Goal: Task Accomplishment & Management: Use online tool/utility

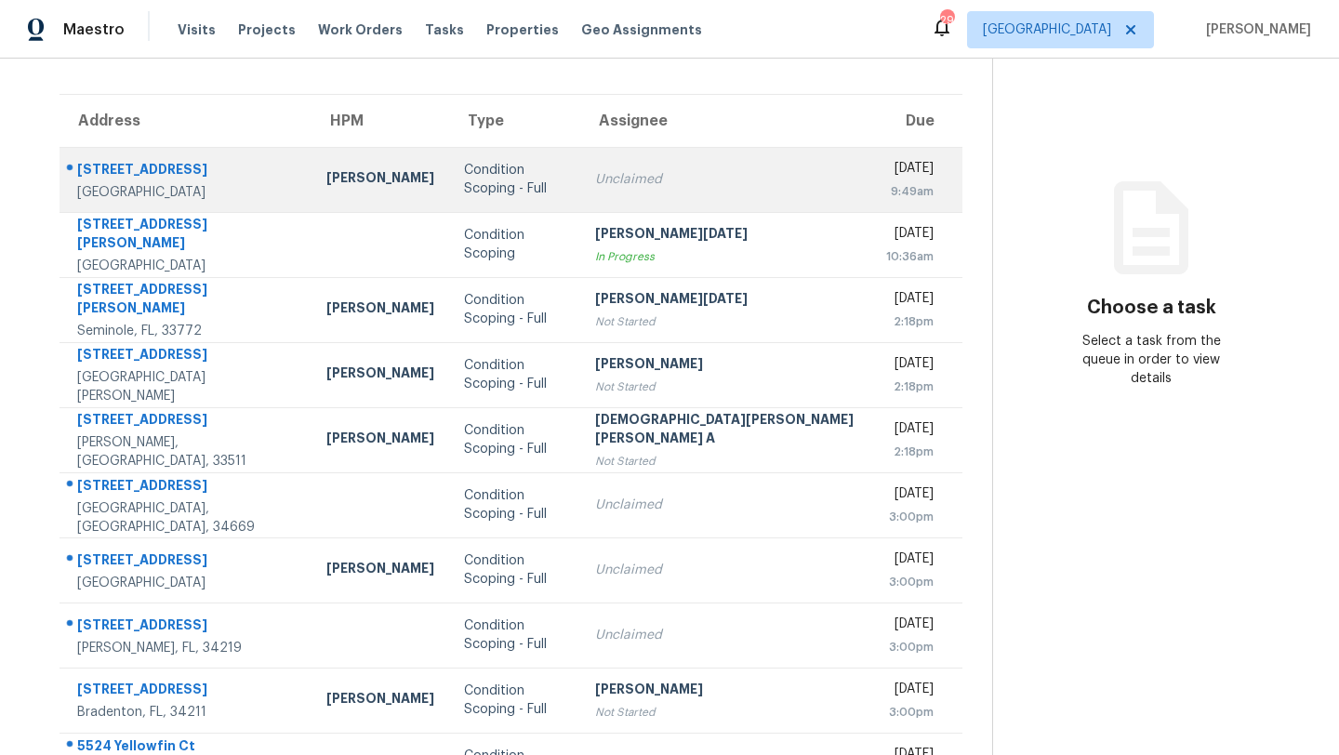
scroll to position [213, 0]
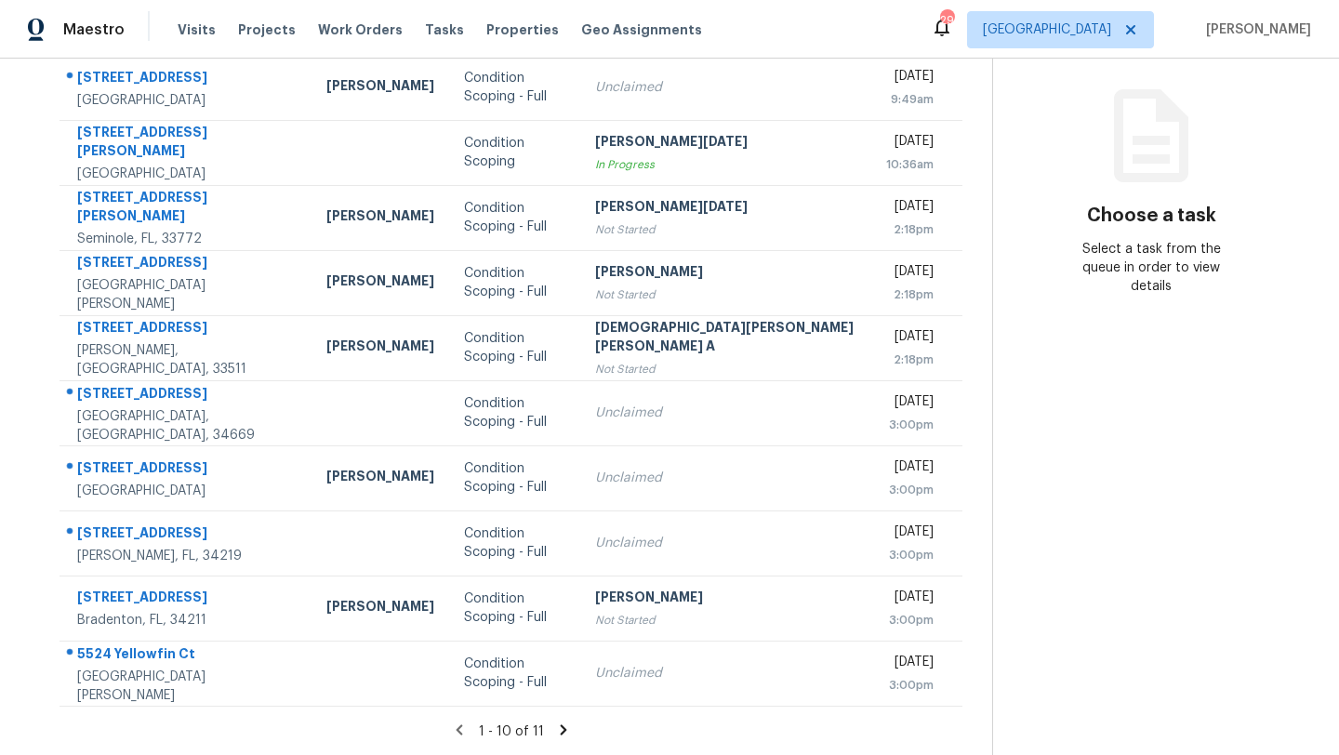
click at [555, 727] on icon at bounding box center [563, 729] width 17 height 17
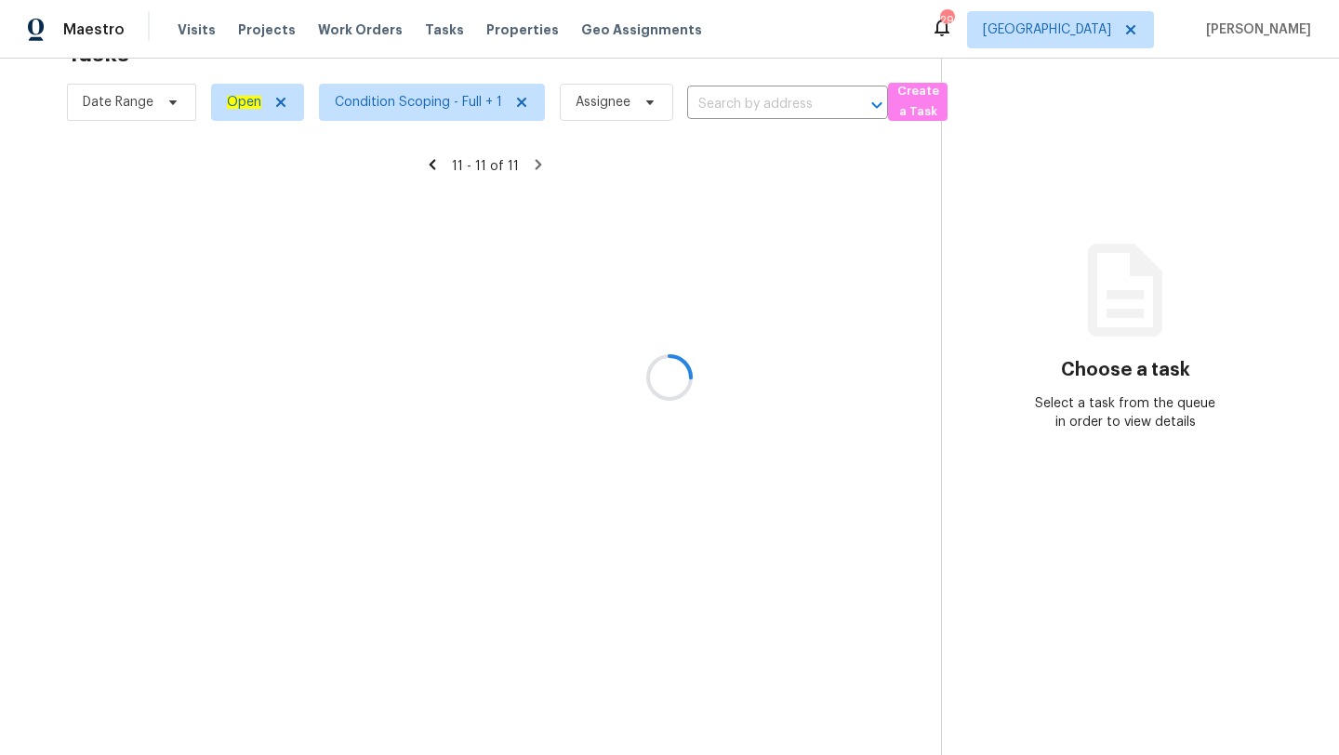
scroll to position [59, 0]
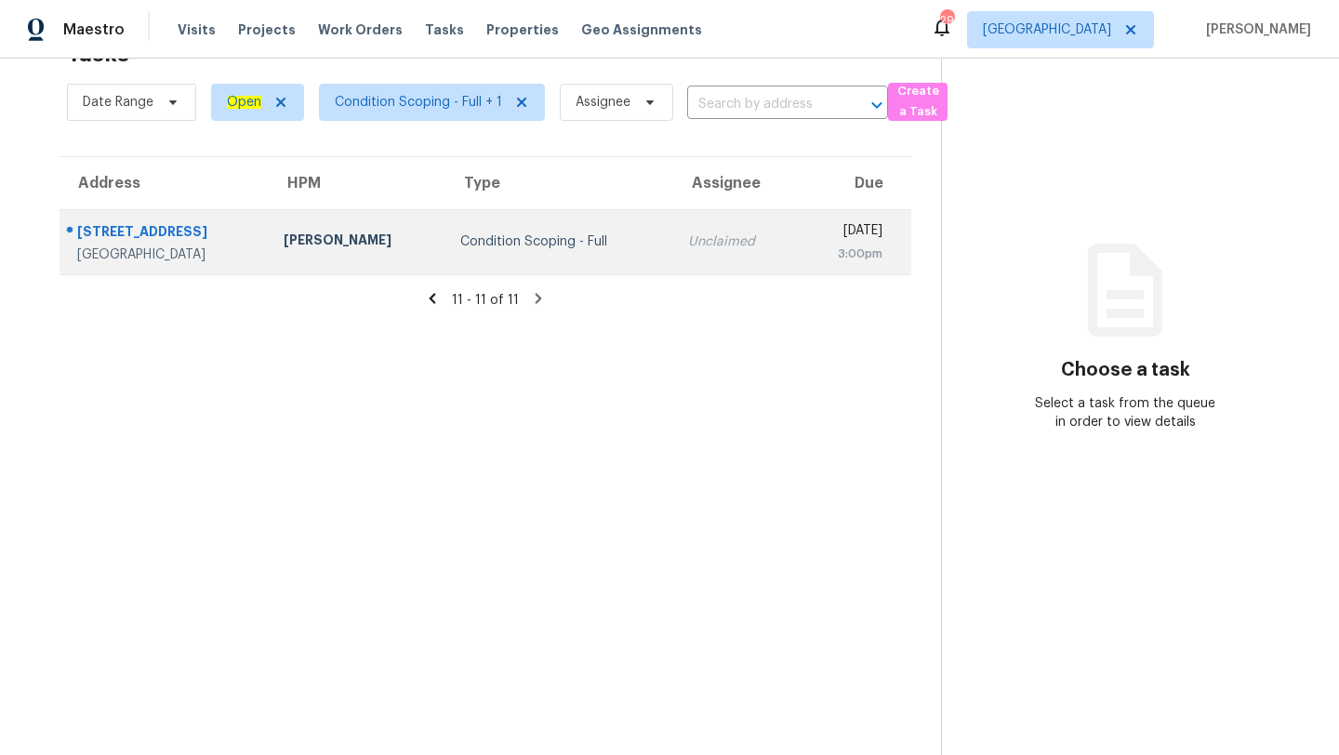
click at [797, 255] on td "[DATE] 3:00pm" at bounding box center [853, 241] width 113 height 65
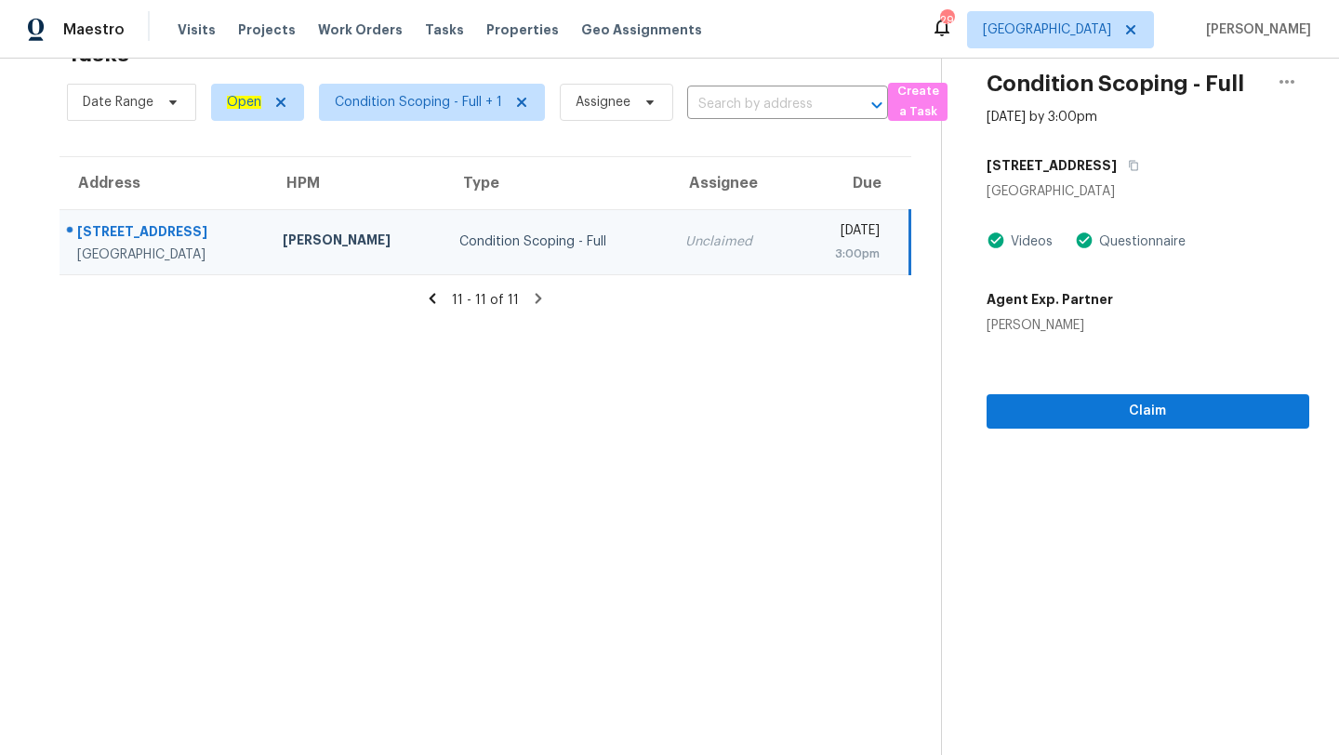
click at [434, 299] on icon at bounding box center [432, 298] width 7 height 10
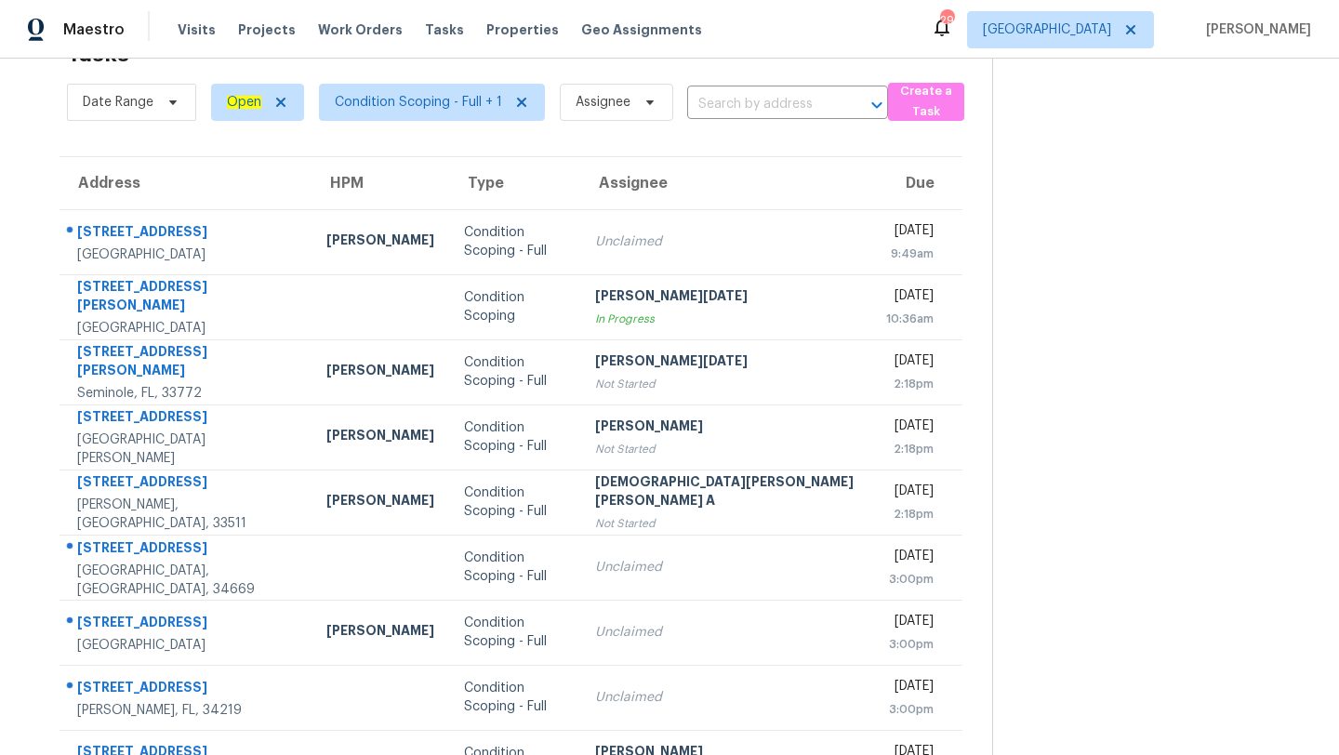
scroll to position [213, 0]
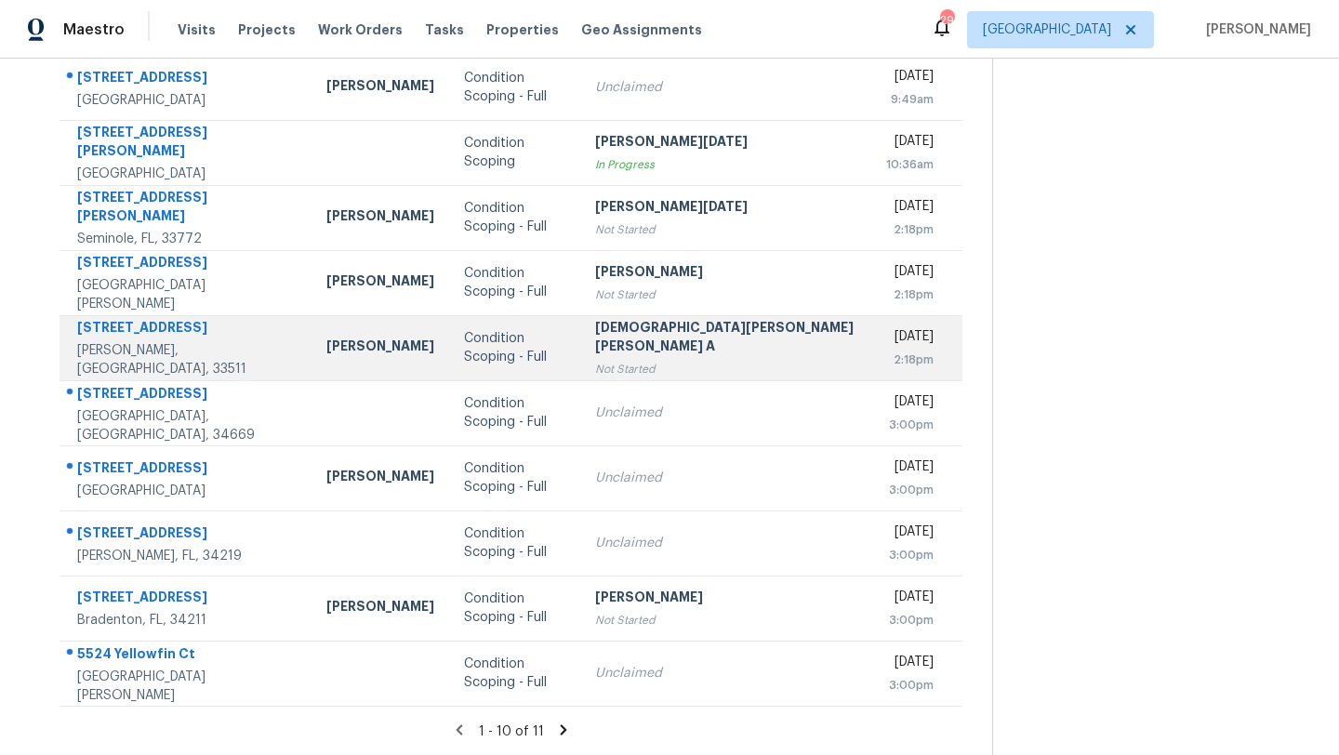
click at [746, 353] on td "[PERSON_NAME] [PERSON_NAME] A Not Started" at bounding box center [725, 347] width 291 height 65
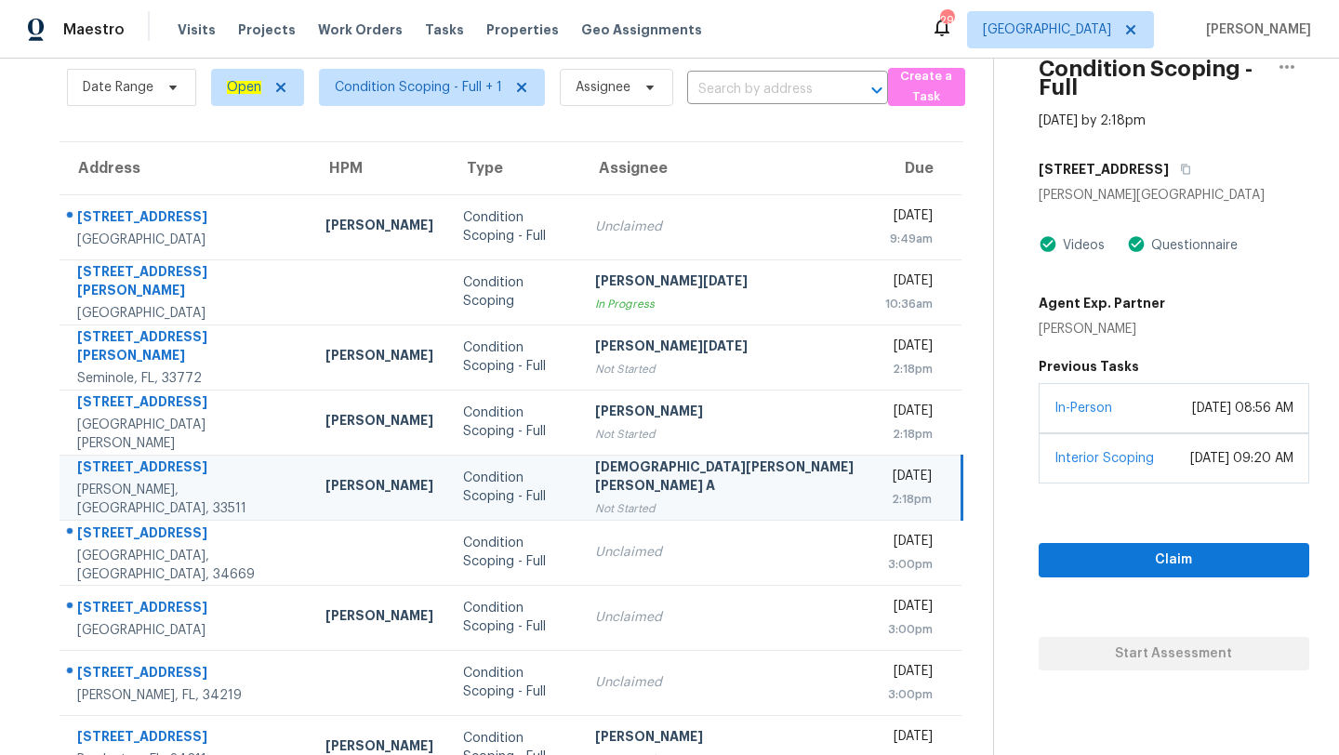
scroll to position [60, 0]
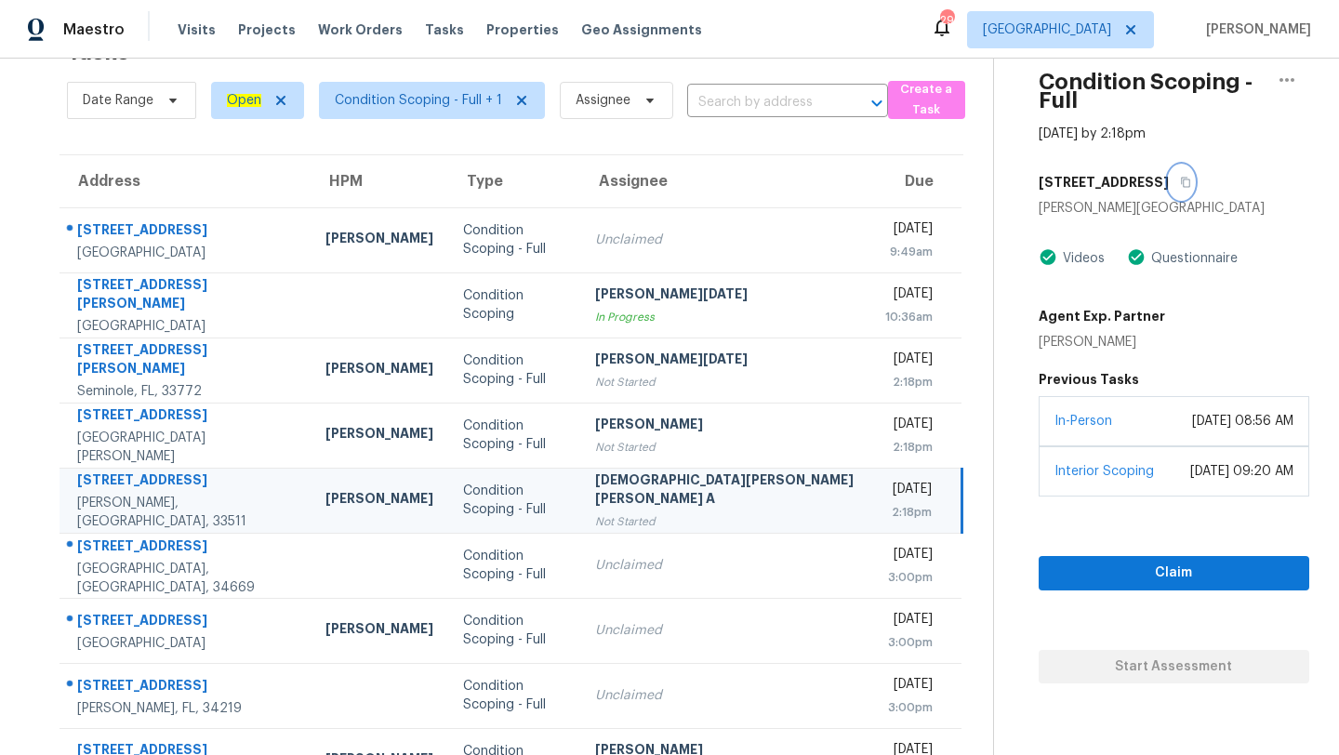
click at [1181, 178] on icon "button" at bounding box center [1185, 183] width 9 height 10
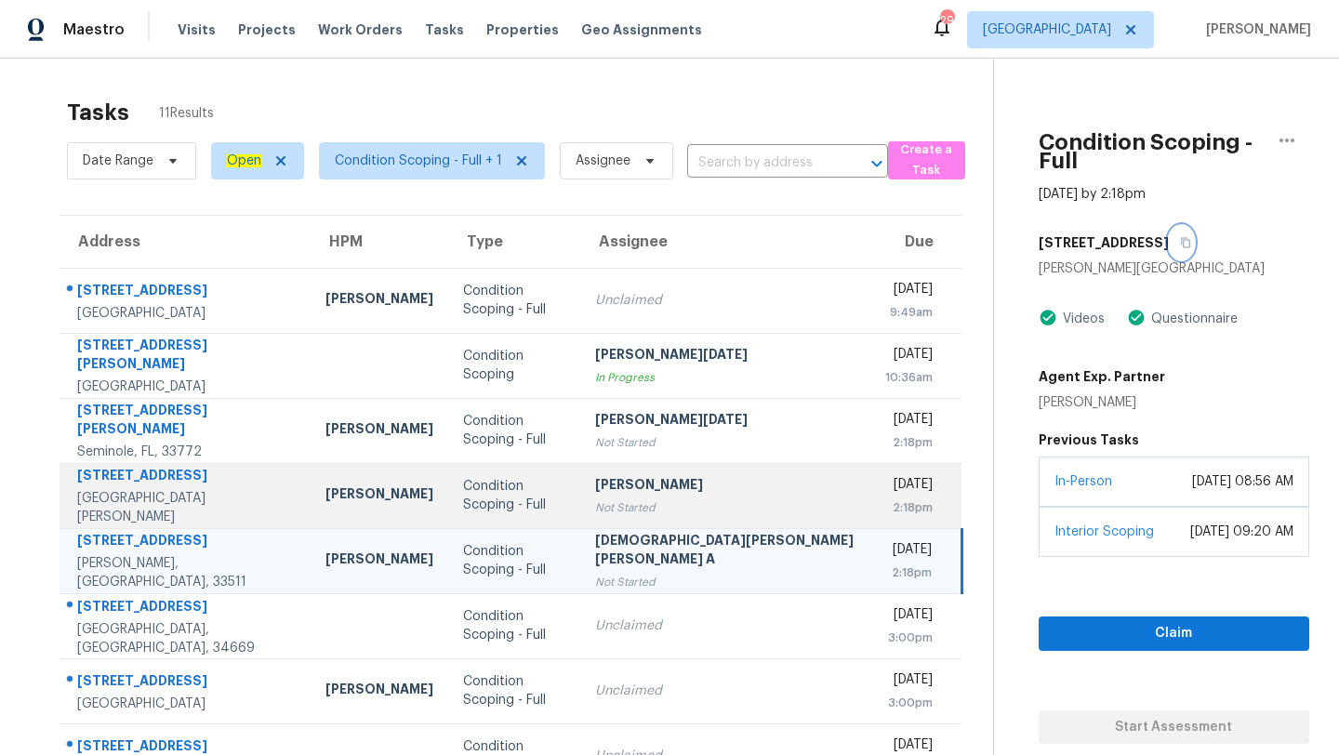
scroll to position [213, 0]
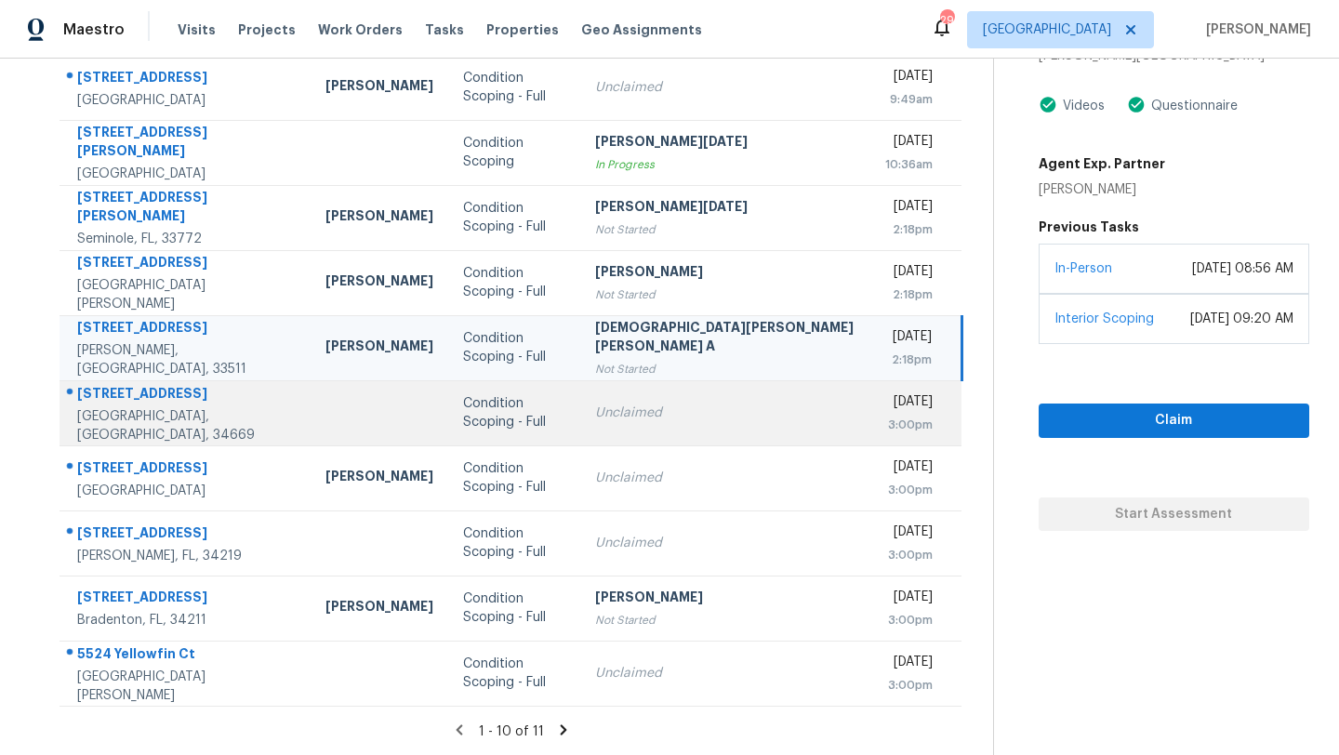
click at [506, 412] on div "Condition Scoping - Full" at bounding box center [513, 412] width 101 height 37
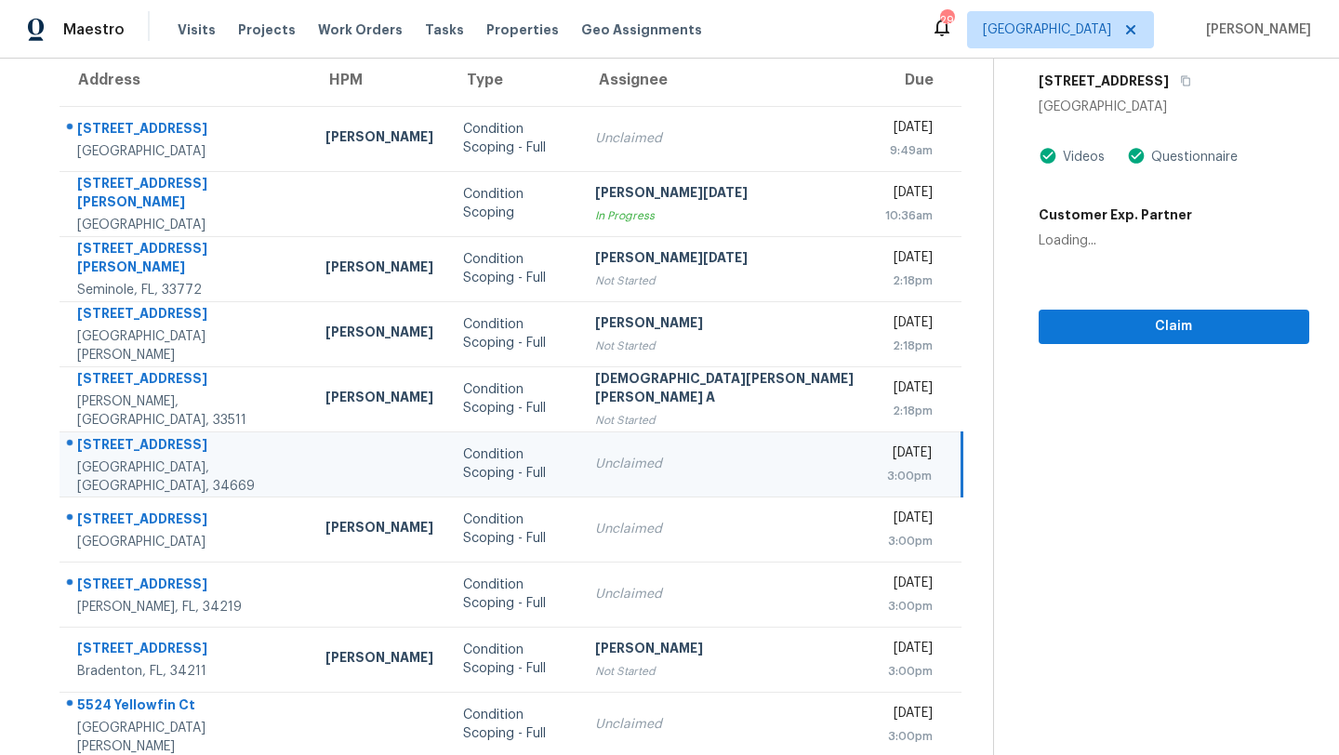
scroll to position [107, 0]
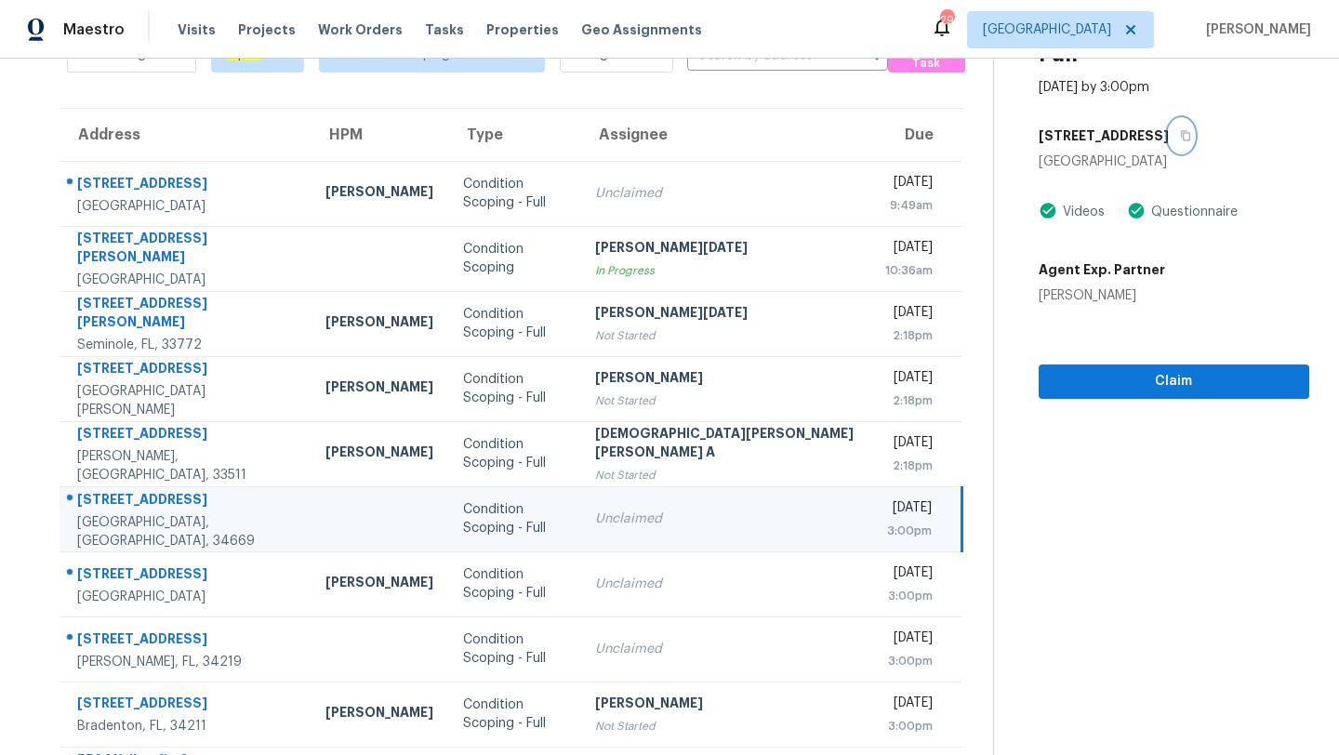
click at [1181, 131] on icon "button" at bounding box center [1185, 136] width 9 height 10
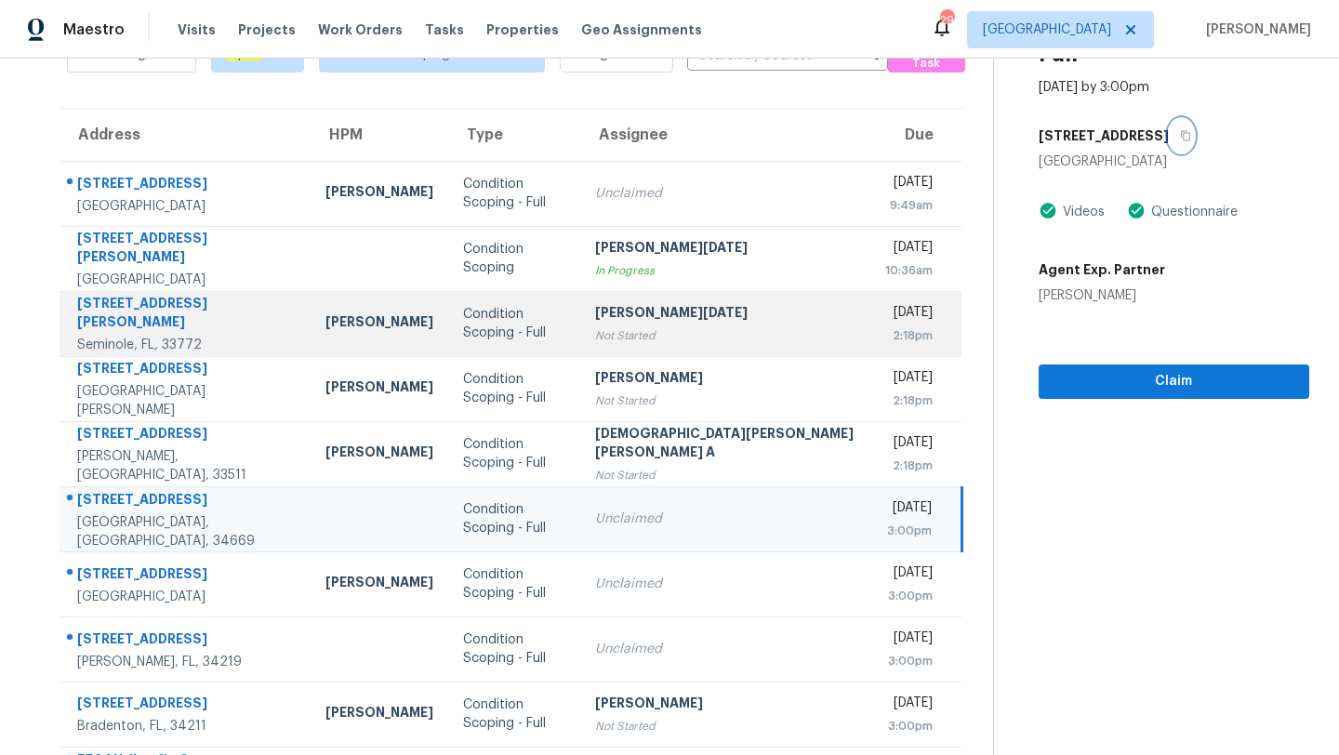
scroll to position [213, 0]
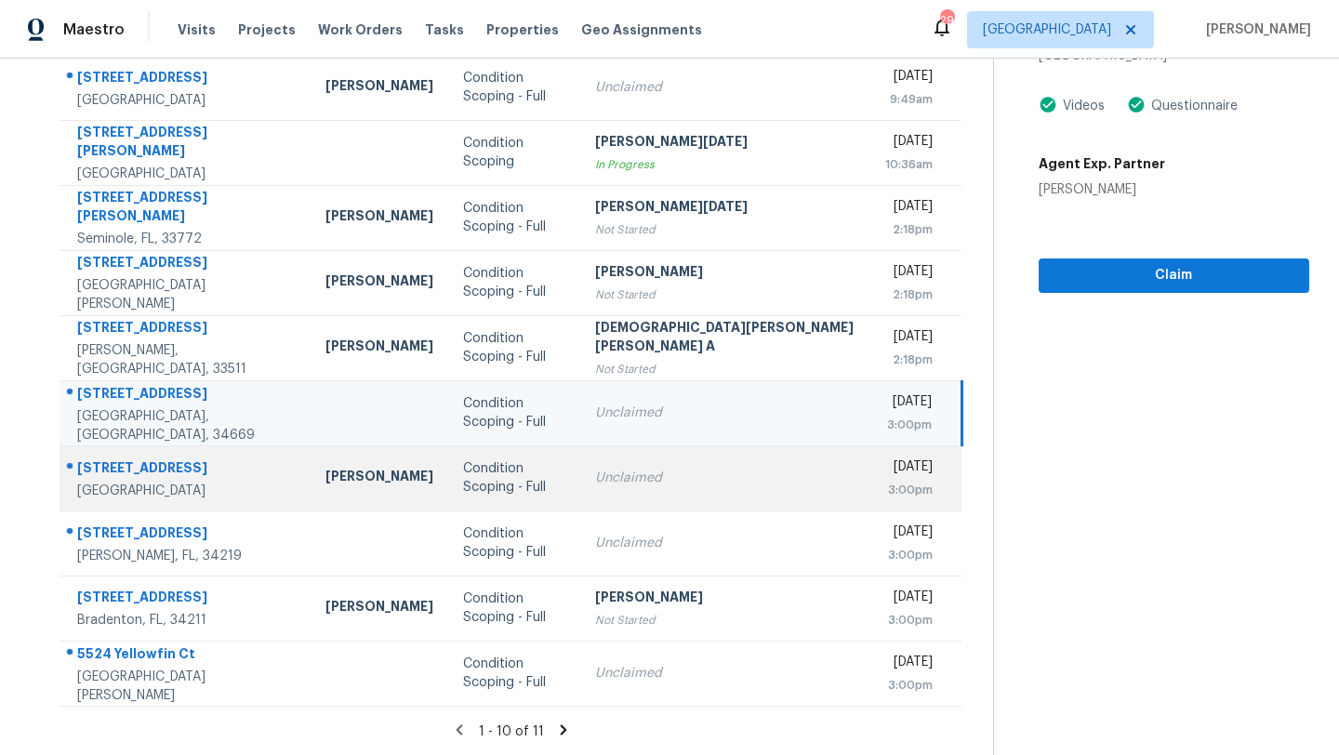
click at [675, 479] on div "Unclaimed" at bounding box center [725, 478] width 261 height 19
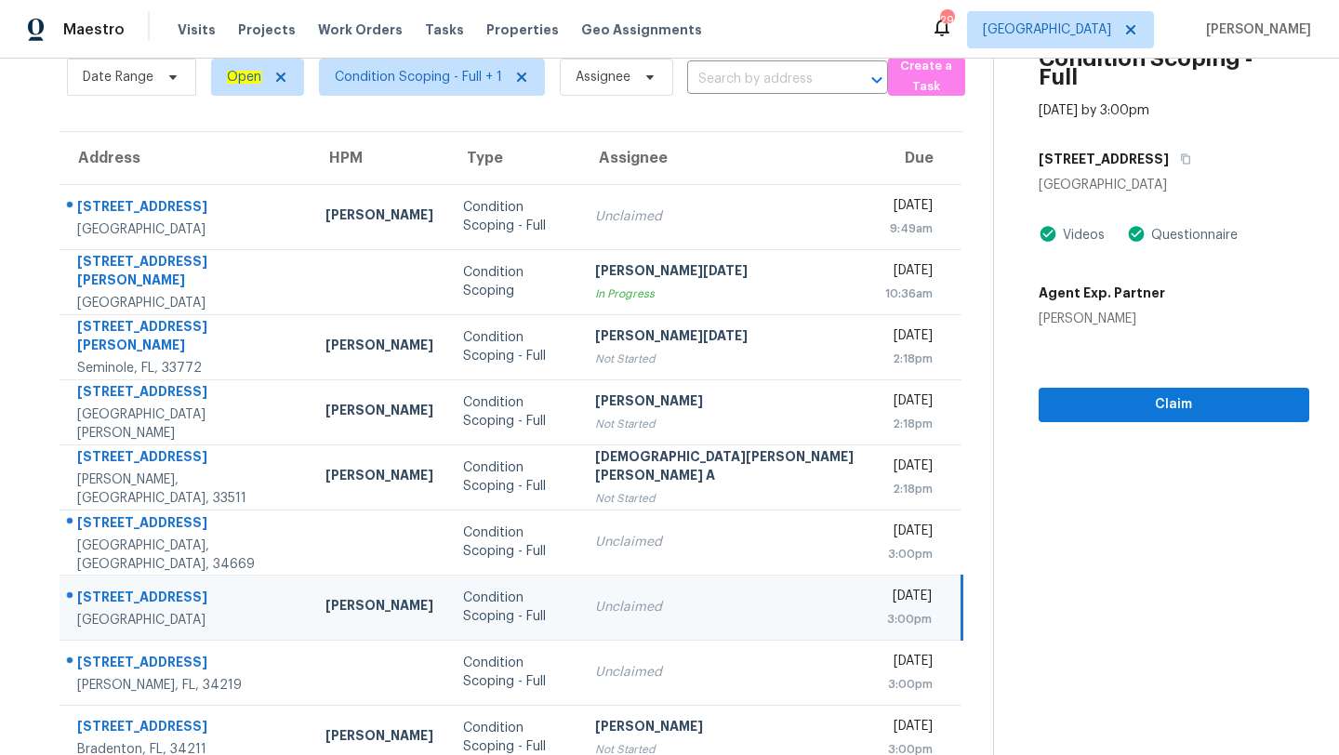
scroll to position [66, 0]
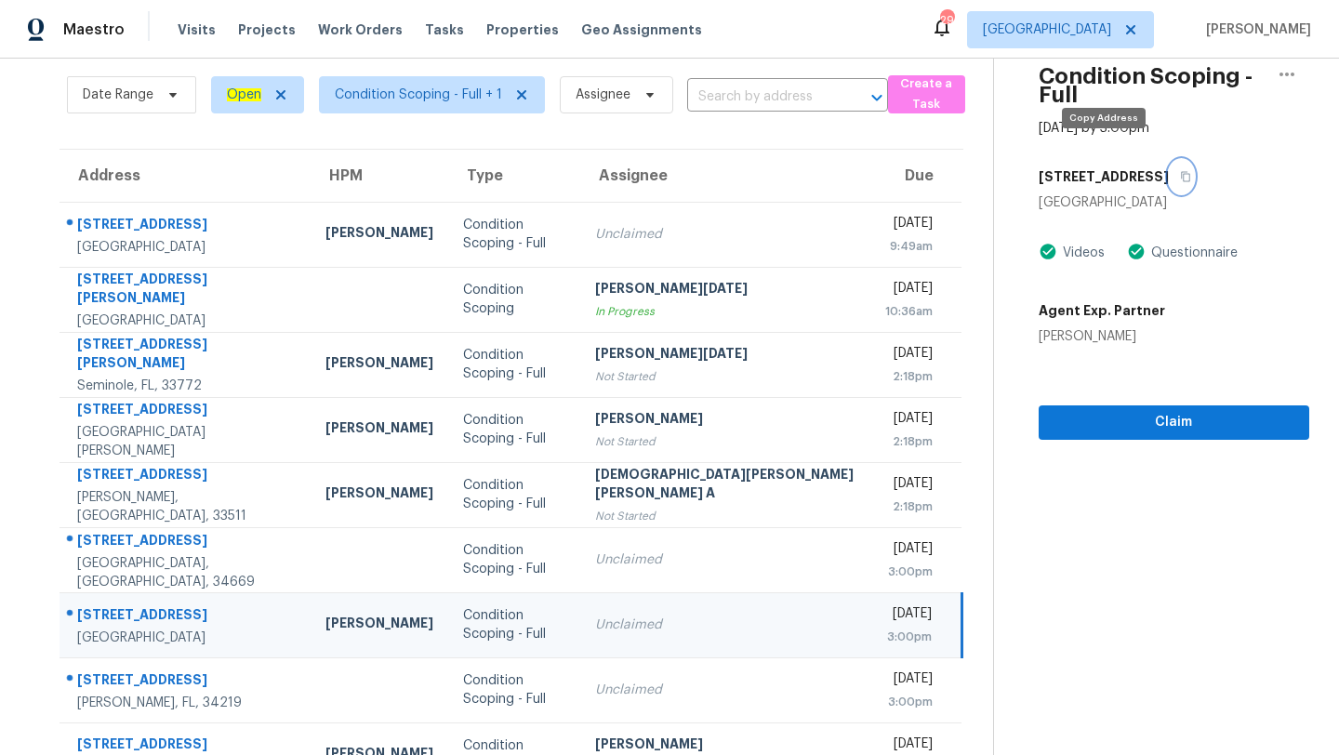
click at [1180, 171] on icon "button" at bounding box center [1185, 176] width 11 height 11
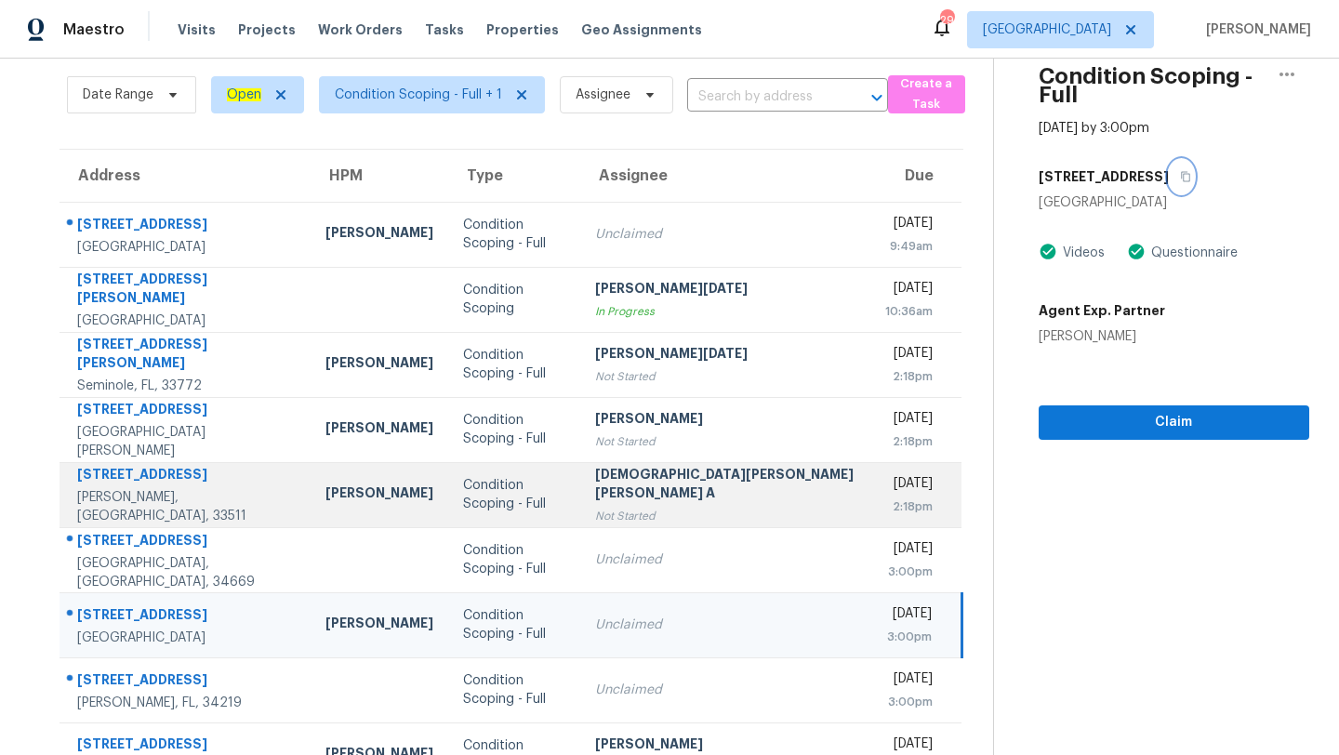
scroll to position [213, 0]
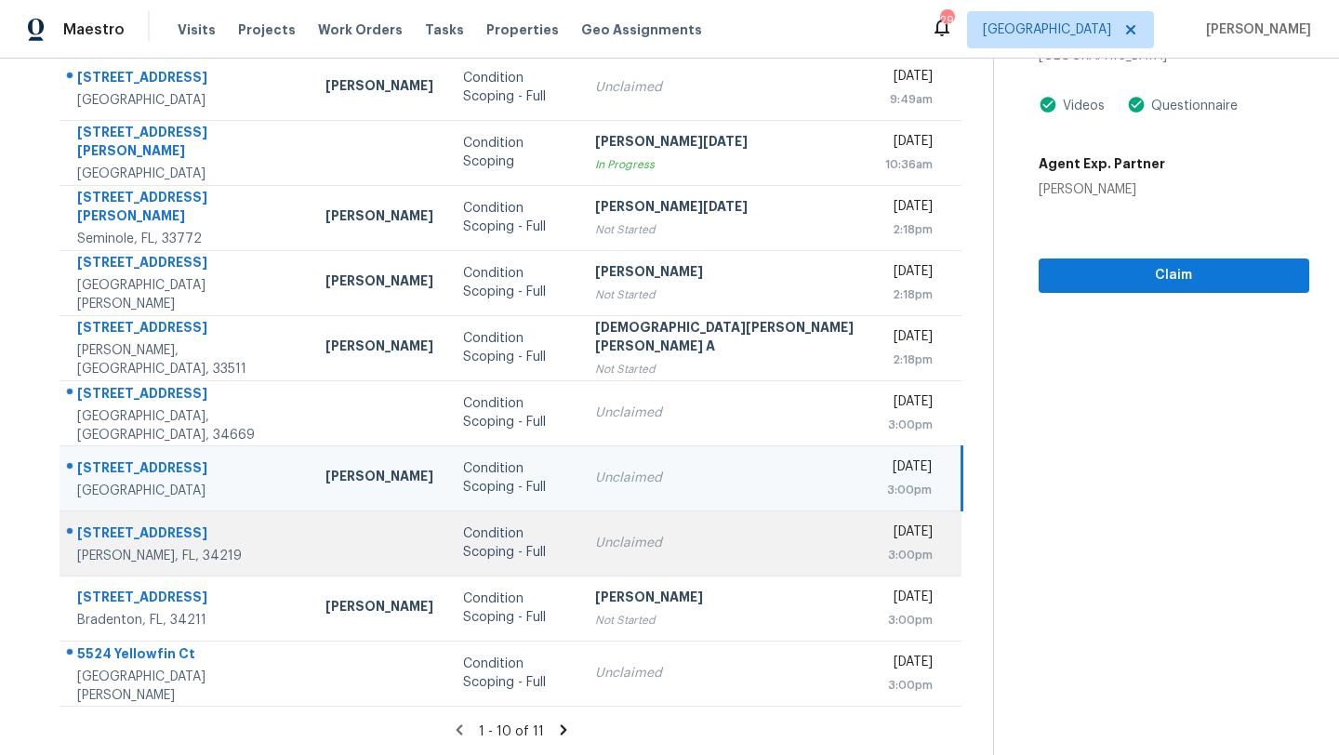
click at [633, 540] on div "Unclaimed" at bounding box center [725, 543] width 261 height 19
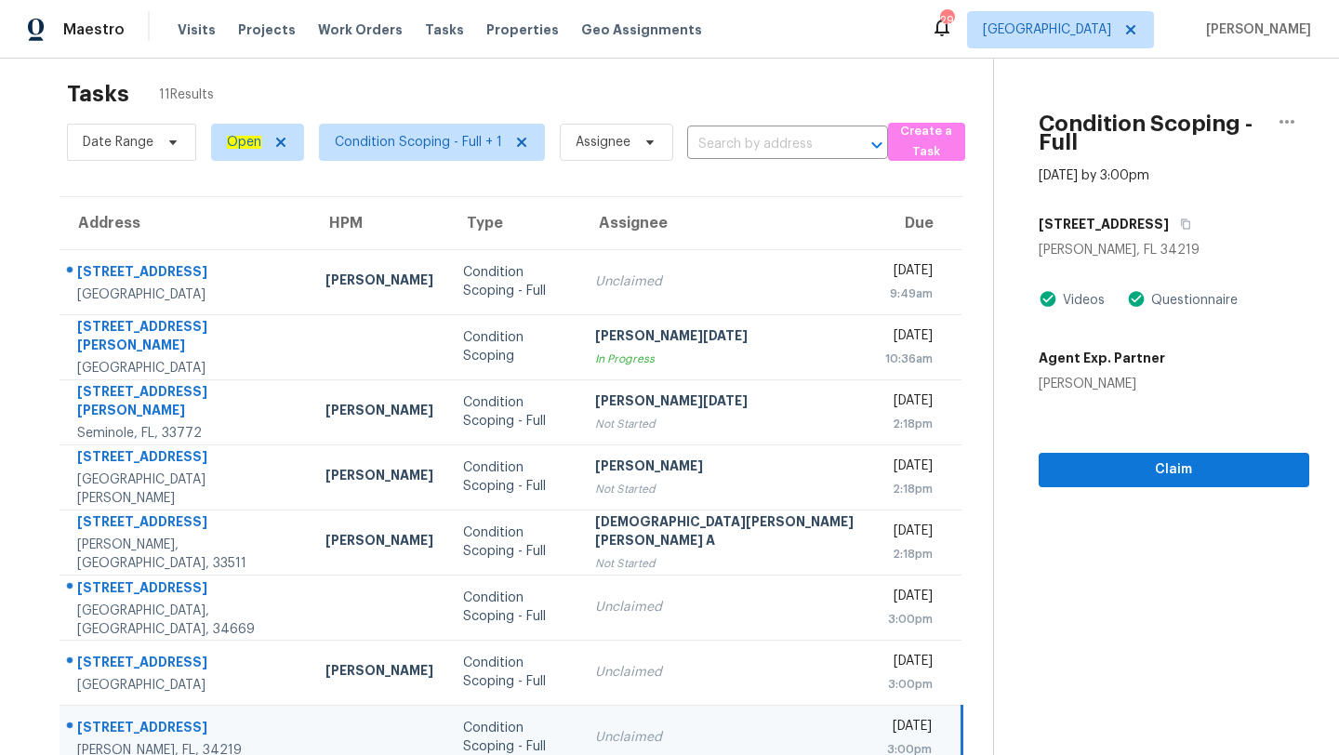
scroll to position [0, 0]
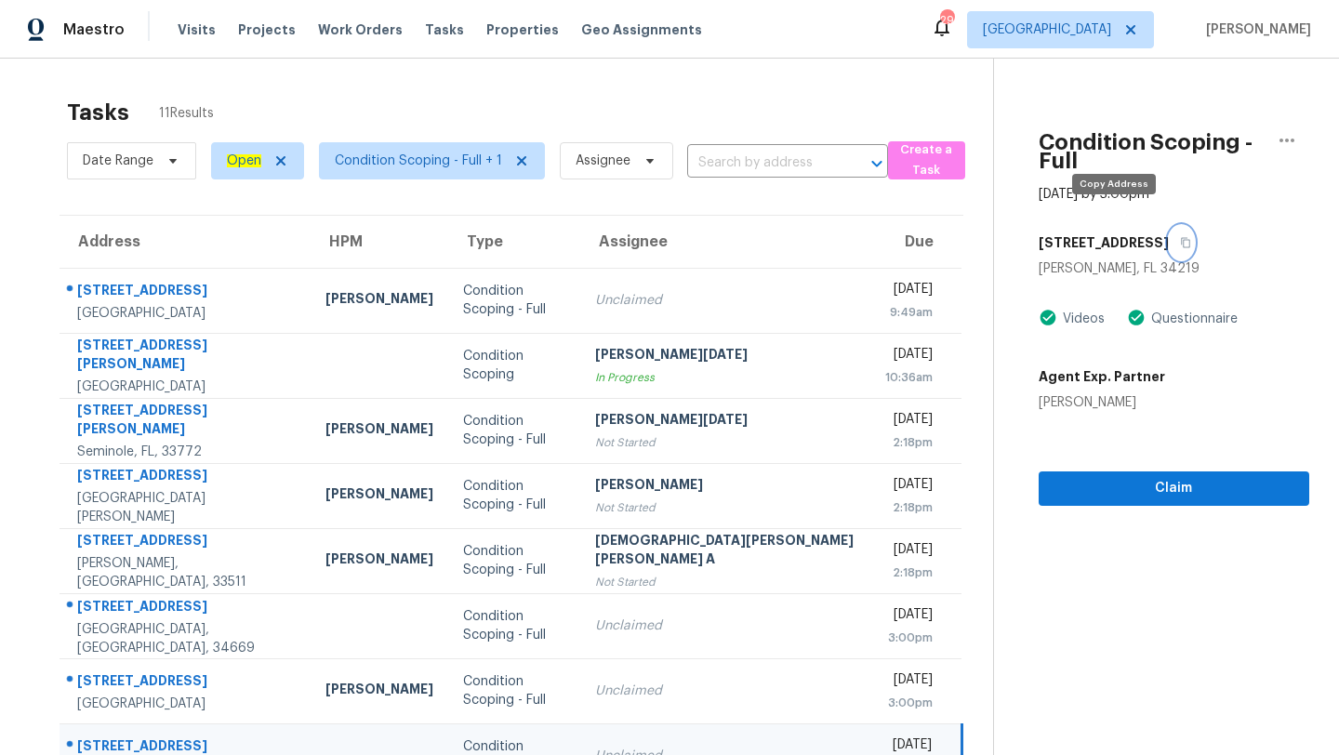
click at [1180, 237] on icon "button" at bounding box center [1185, 242] width 11 height 11
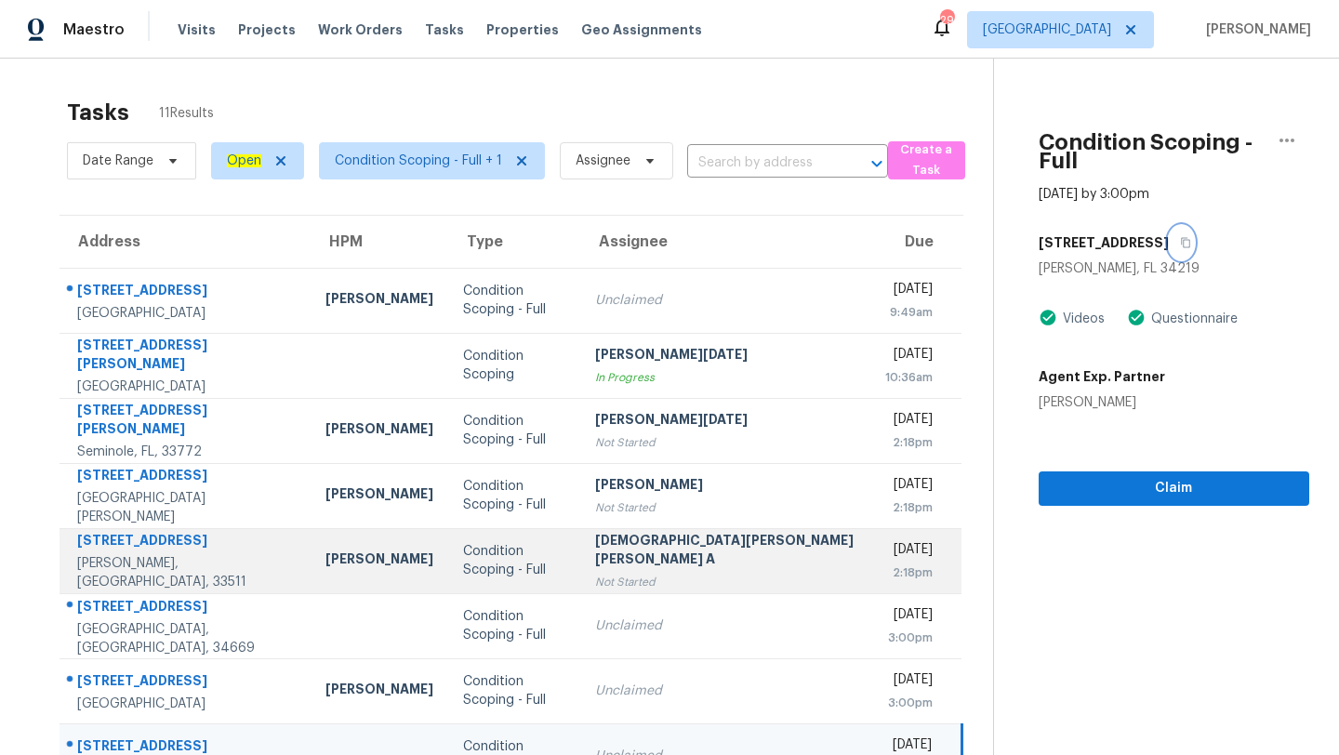
scroll to position [213, 0]
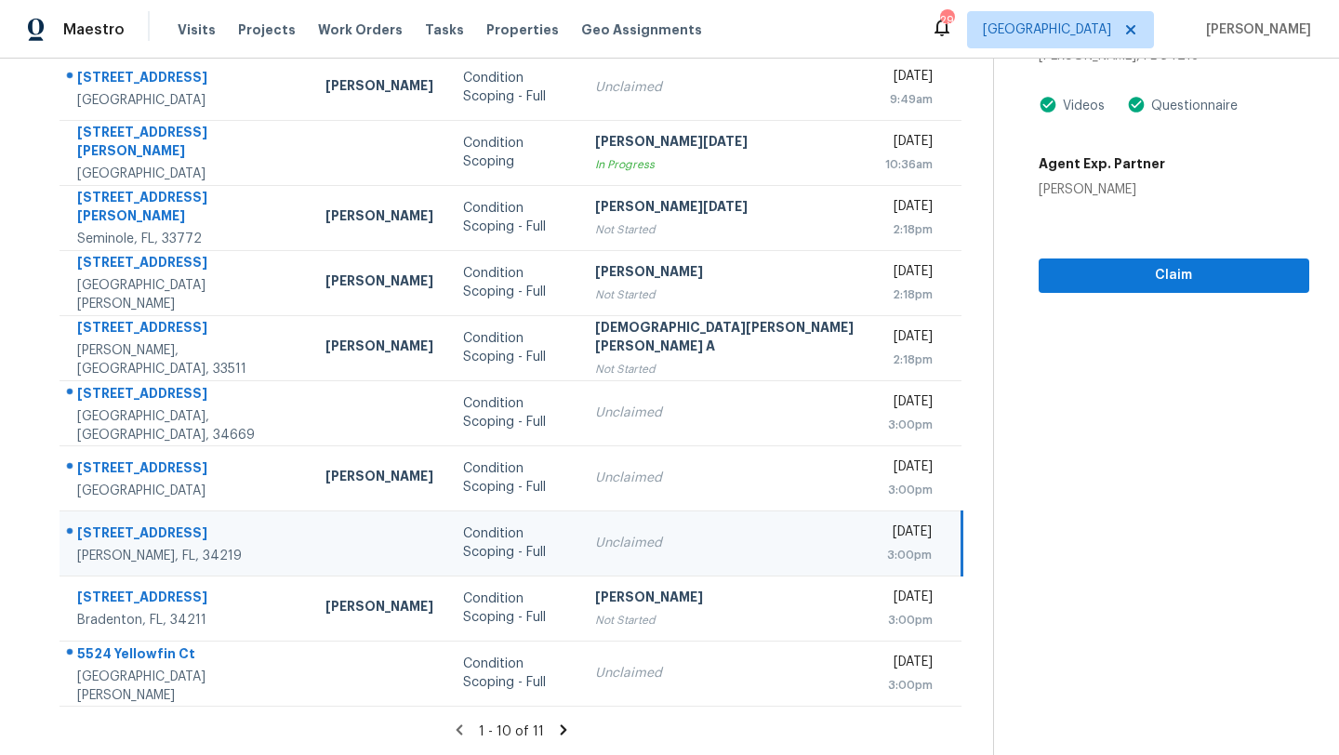
click at [694, 713] on section "Tasks 11 Results Date Range Open Condition Scoping - Full + 1 Assignee ​ Create…" at bounding box center [511, 315] width 963 height 880
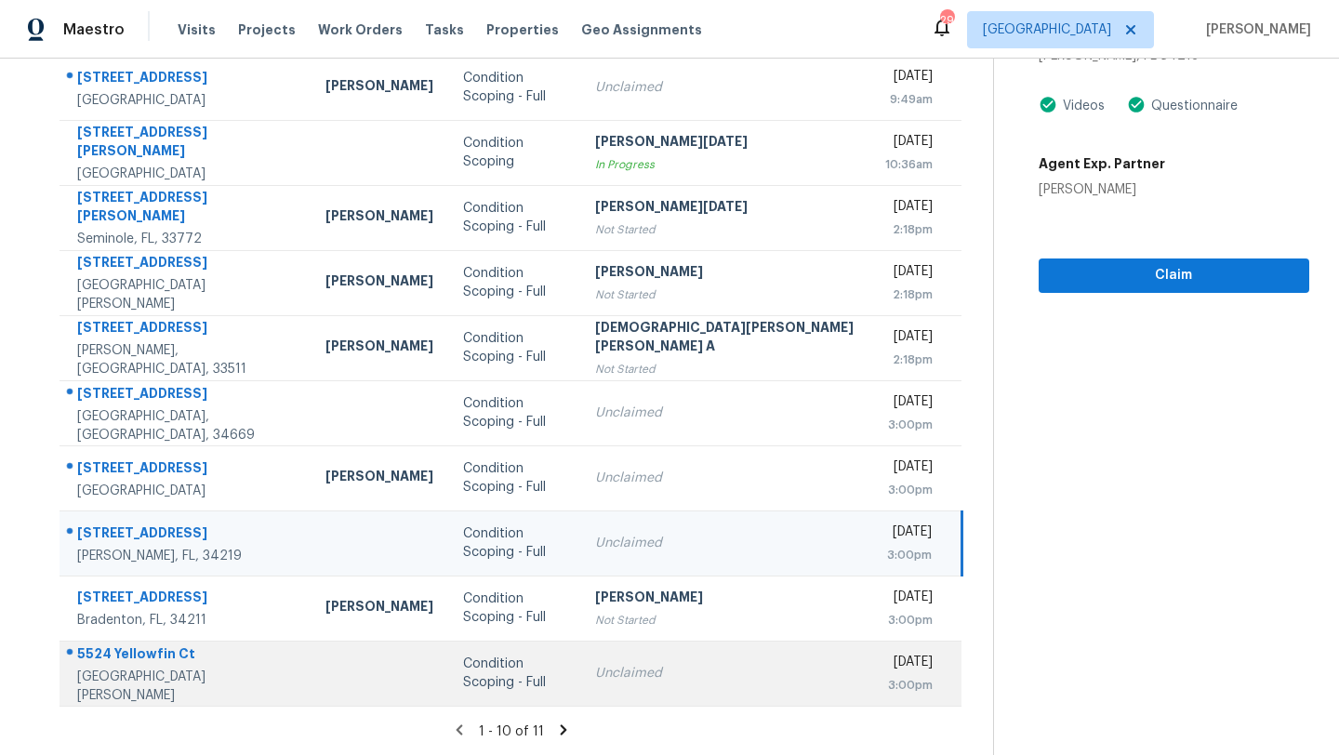
click at [687, 689] on td "Unclaimed" at bounding box center [725, 672] width 291 height 65
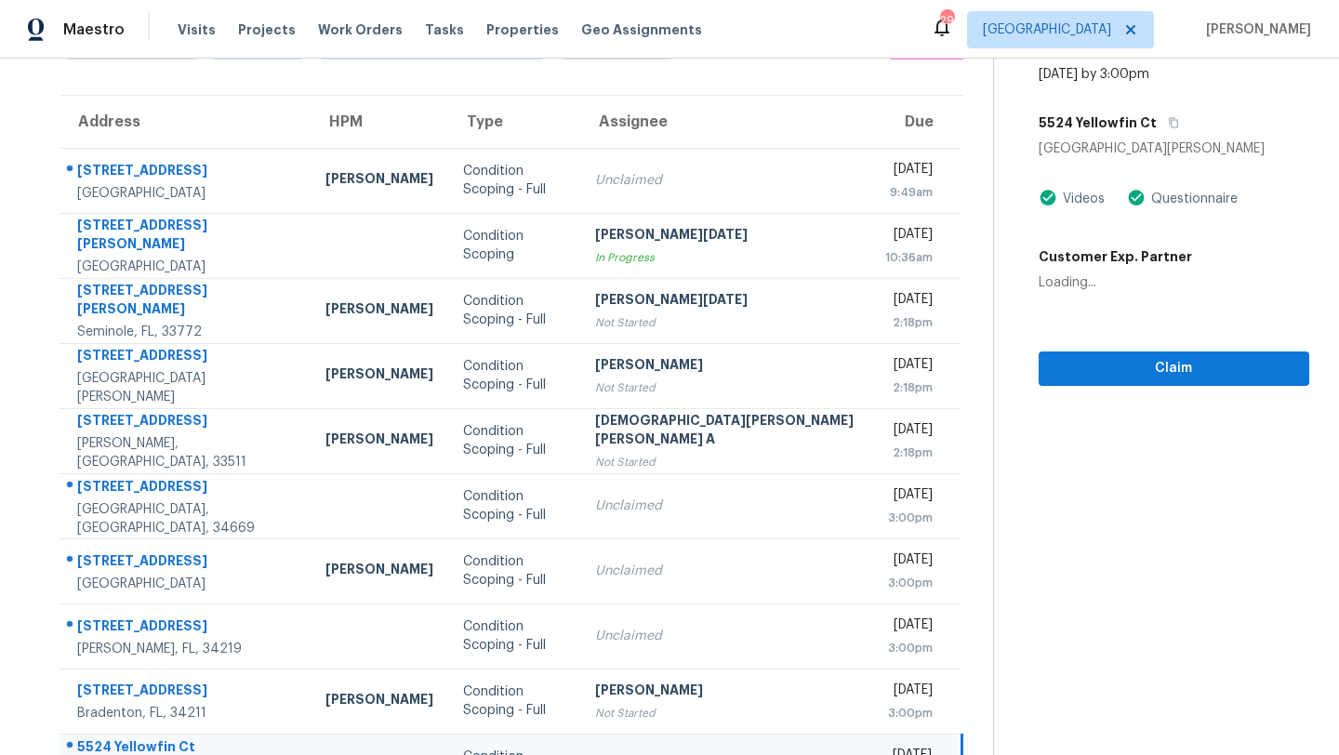
scroll to position [0, 0]
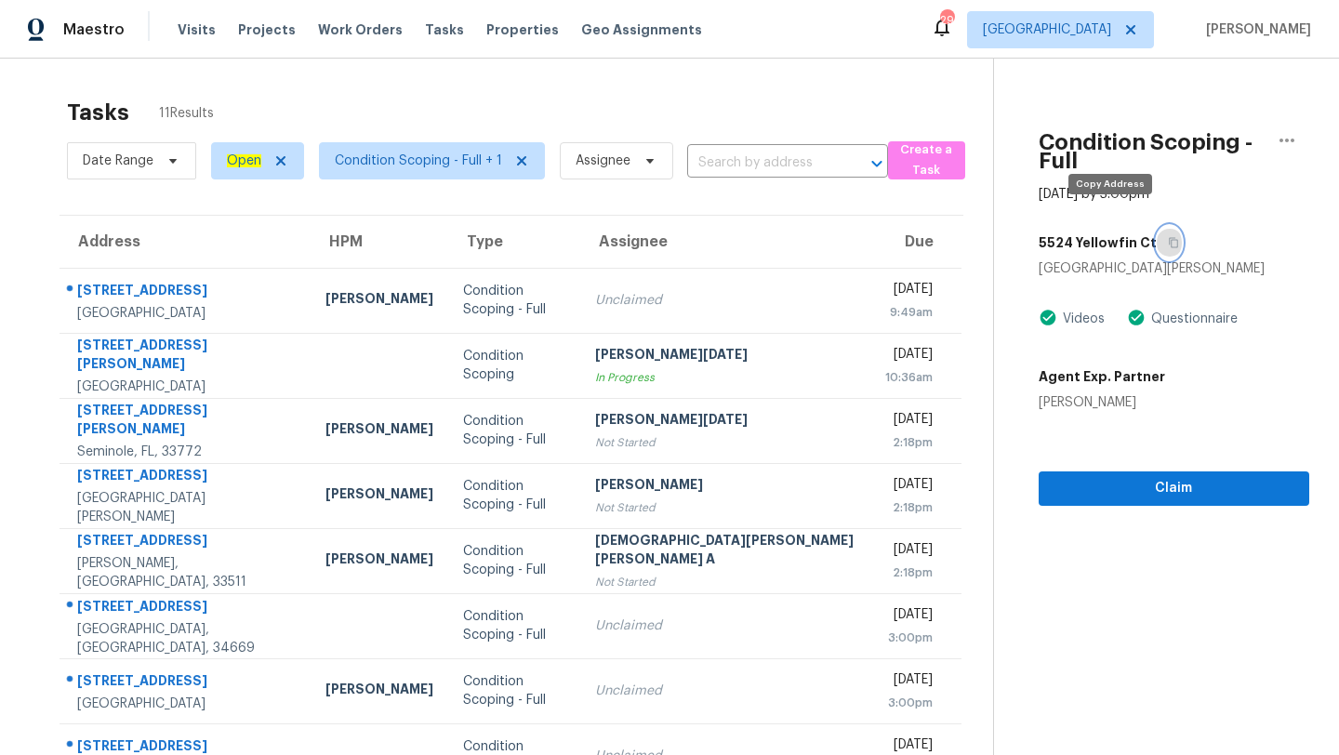
click at [1168, 238] on icon "button" at bounding box center [1172, 243] width 9 height 10
click at [1089, 16] on span "[GEOGRAPHIC_DATA]" at bounding box center [1060, 29] width 187 height 37
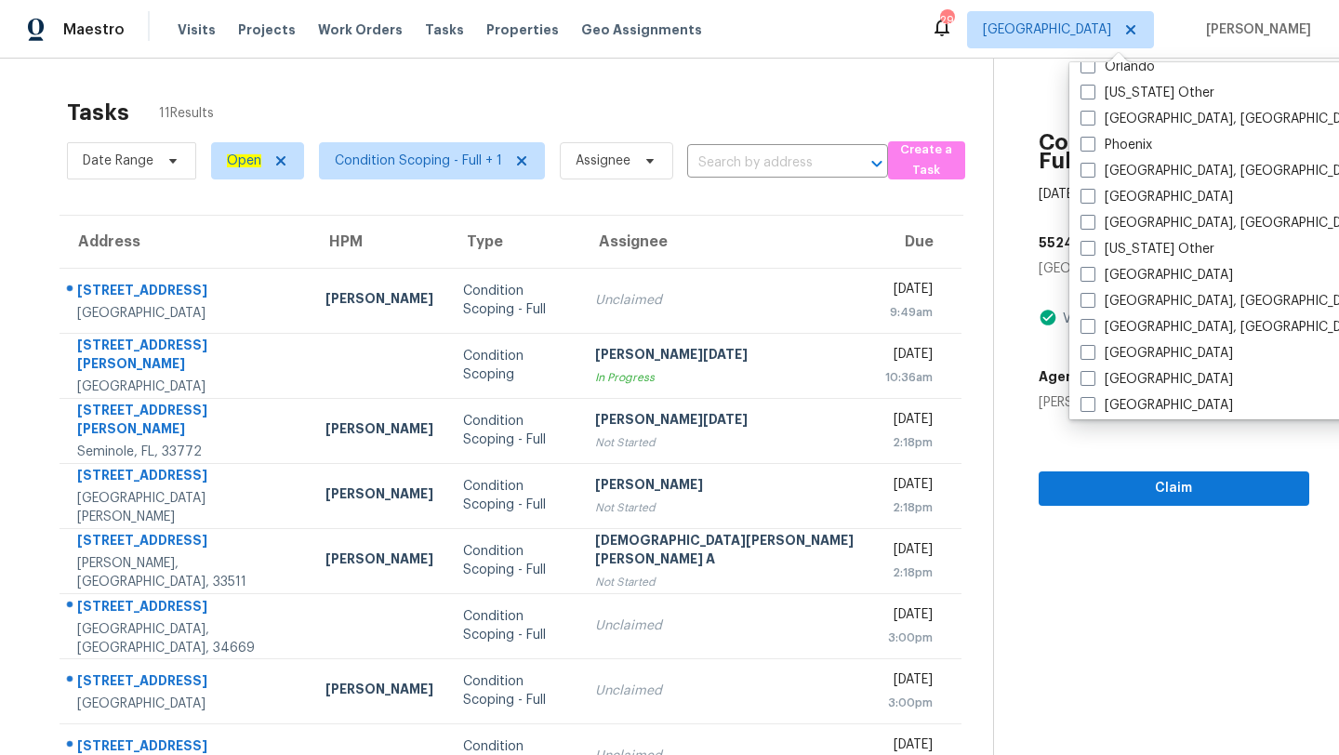
scroll to position [2141, 0]
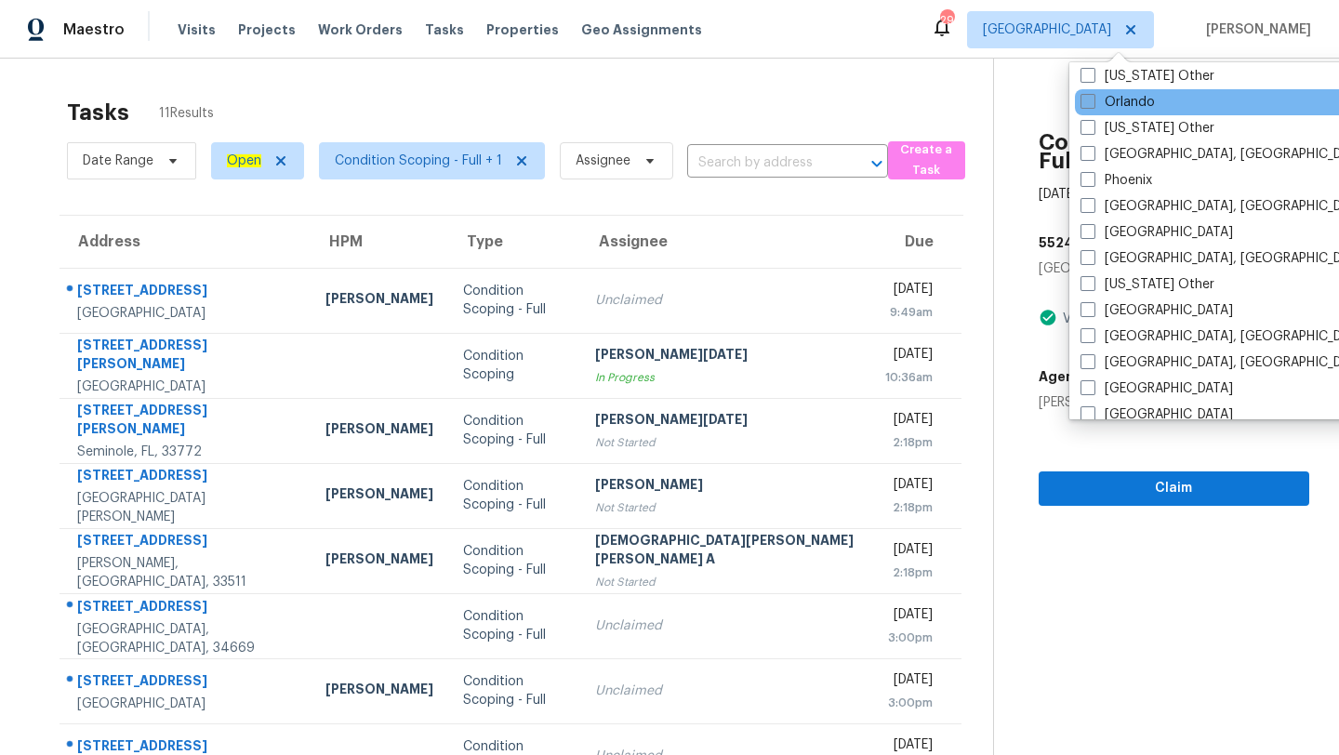
click at [1096, 111] on label "Orlando" at bounding box center [1117, 102] width 74 height 19
click at [1092, 105] on input "Orlando" at bounding box center [1086, 99] width 12 height 12
checkbox input "true"
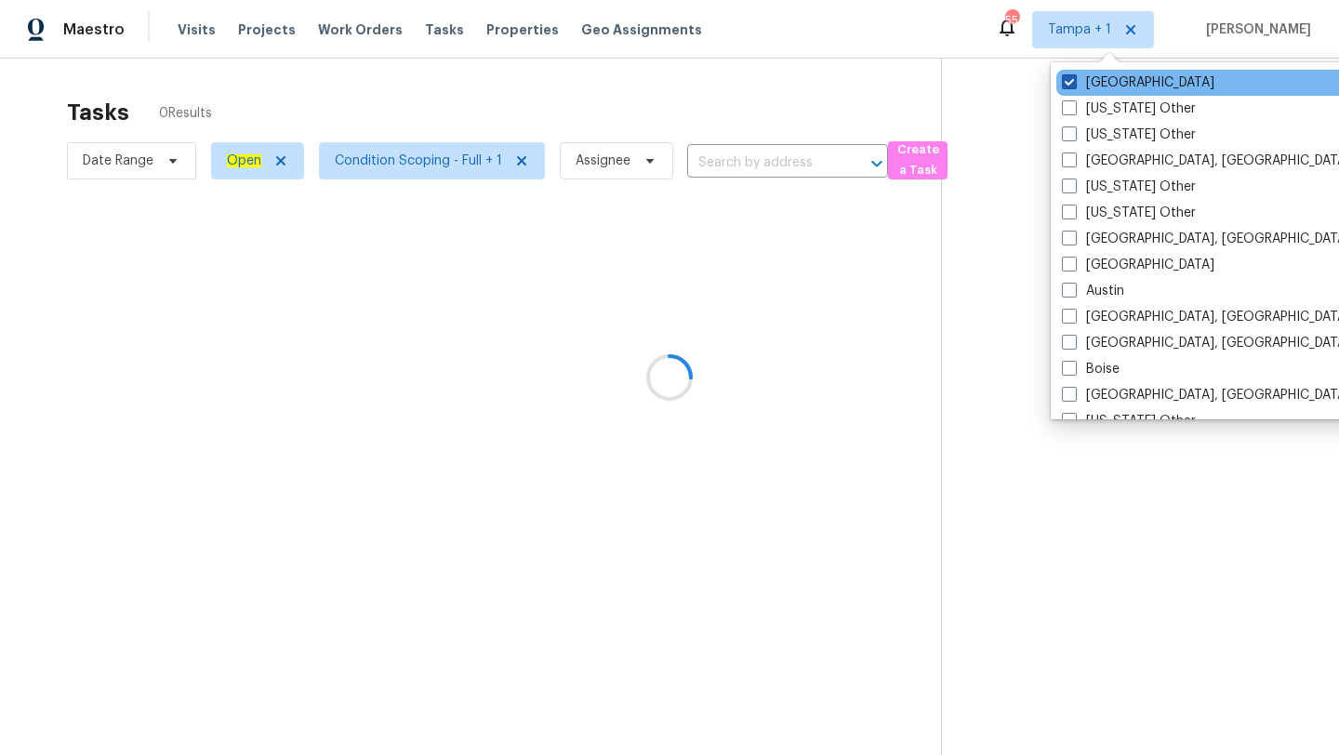
click at [1074, 86] on span at bounding box center [1069, 81] width 15 height 15
click at [1074, 86] on input "[GEOGRAPHIC_DATA]" at bounding box center [1068, 79] width 12 height 12
checkbox input "false"
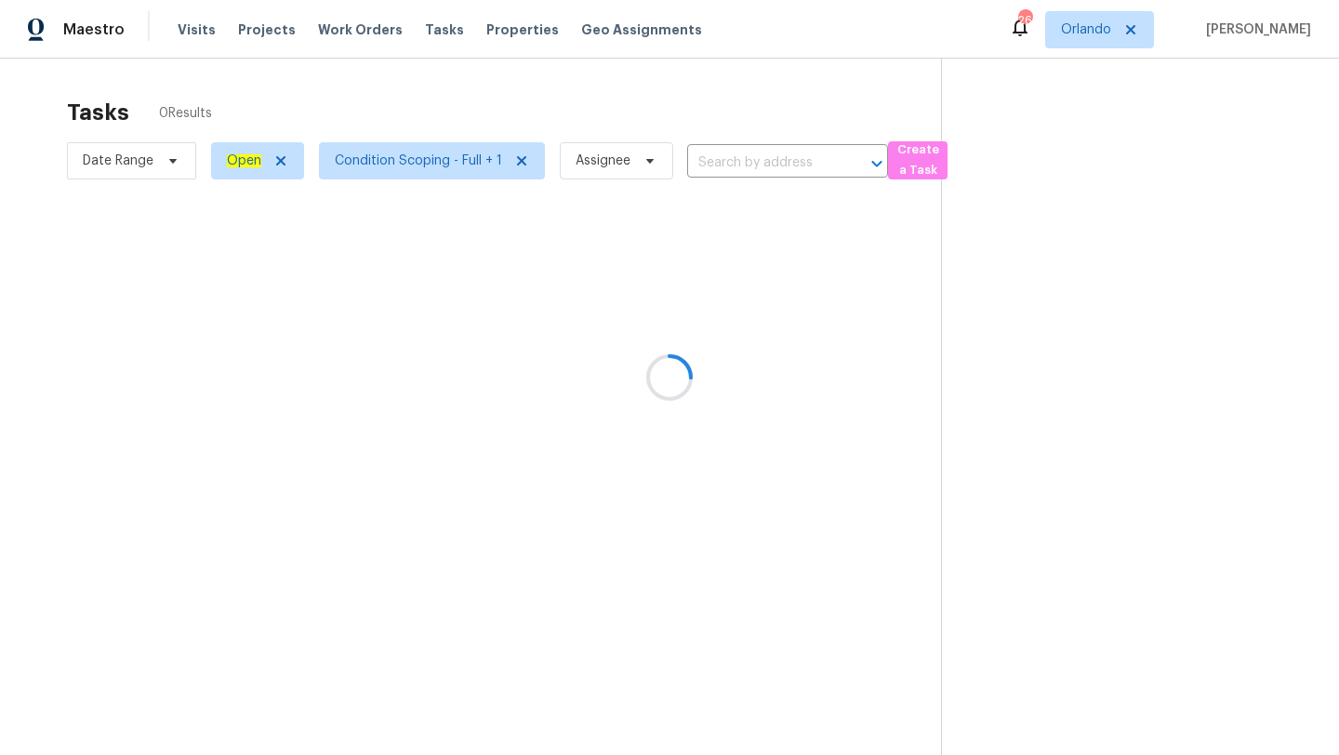
click at [760, 96] on div at bounding box center [669, 377] width 1339 height 755
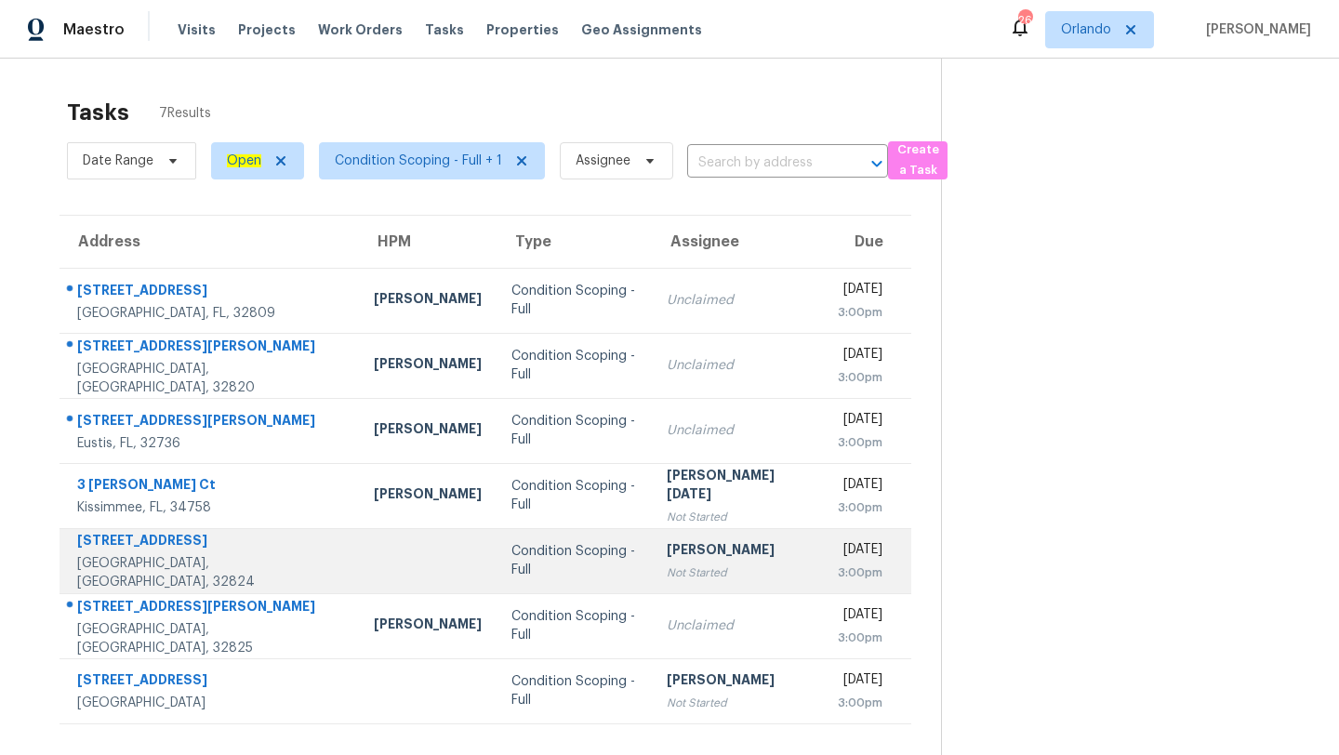
scroll to position [59, 0]
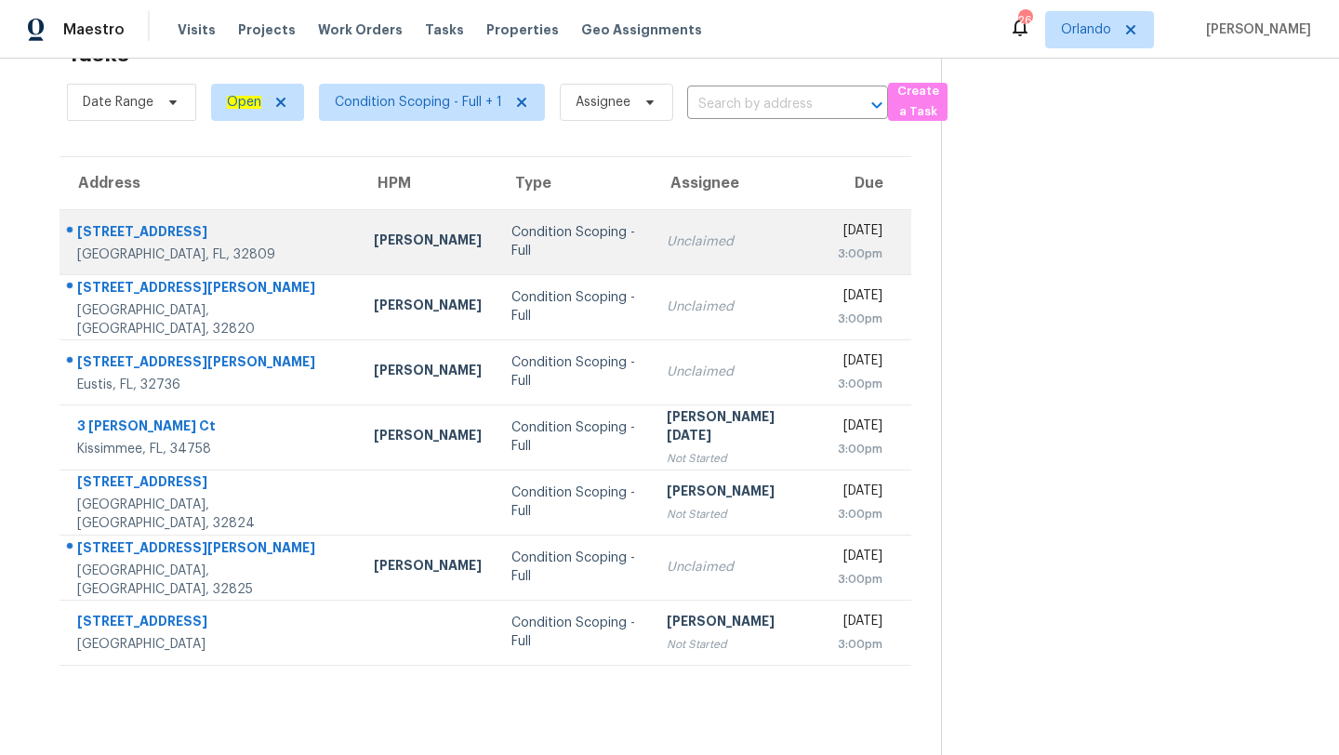
click at [667, 247] on div "Unclaimed" at bounding box center [737, 241] width 141 height 19
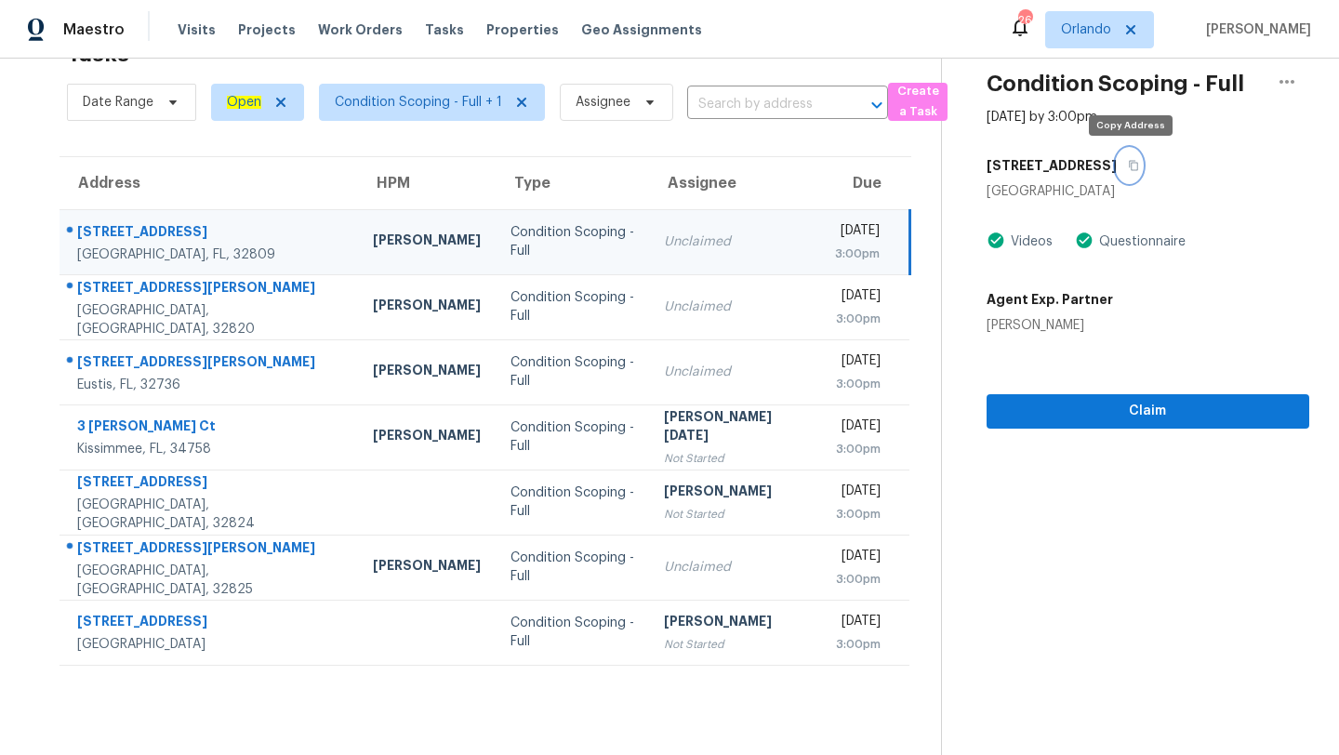
click at [1131, 169] on icon "button" at bounding box center [1133, 166] width 9 height 10
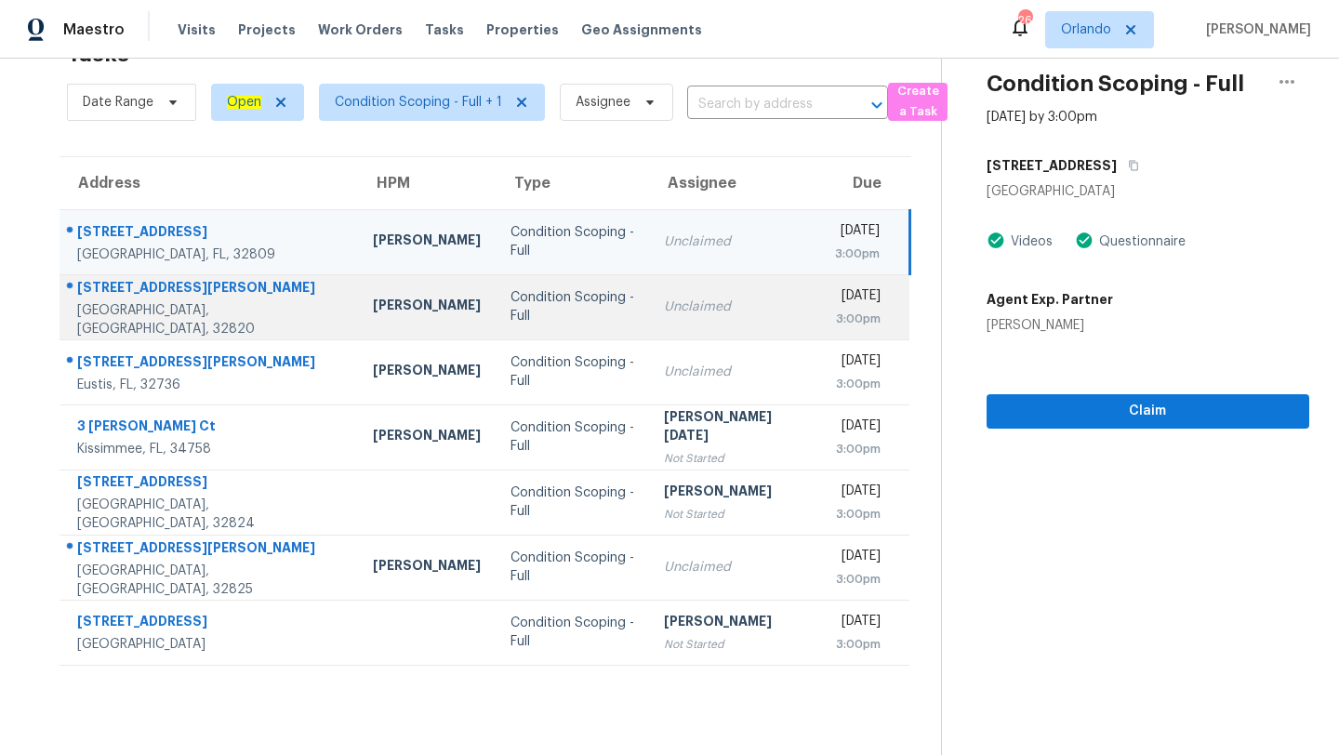
click at [524, 302] on div "Condition Scoping - Full" at bounding box center [572, 306] width 125 height 37
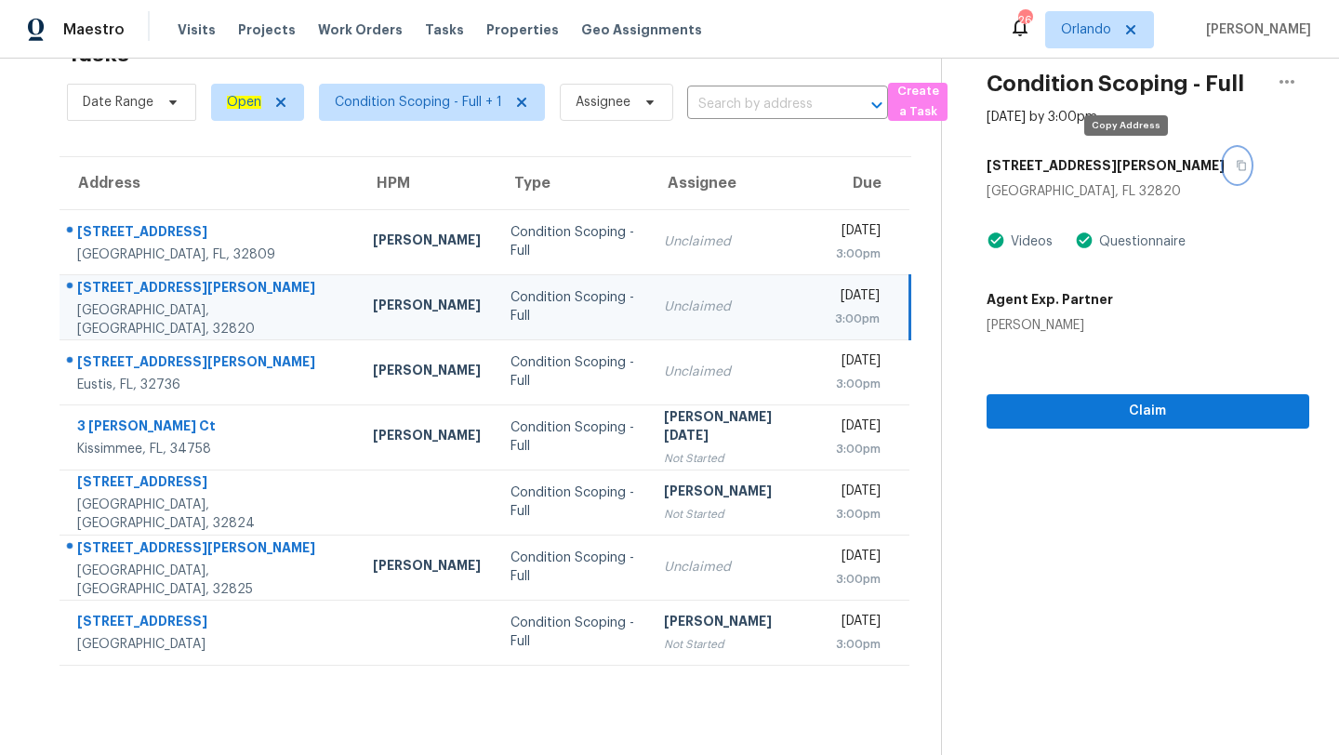
click at [1224, 169] on button "button" at bounding box center [1236, 165] width 25 height 33
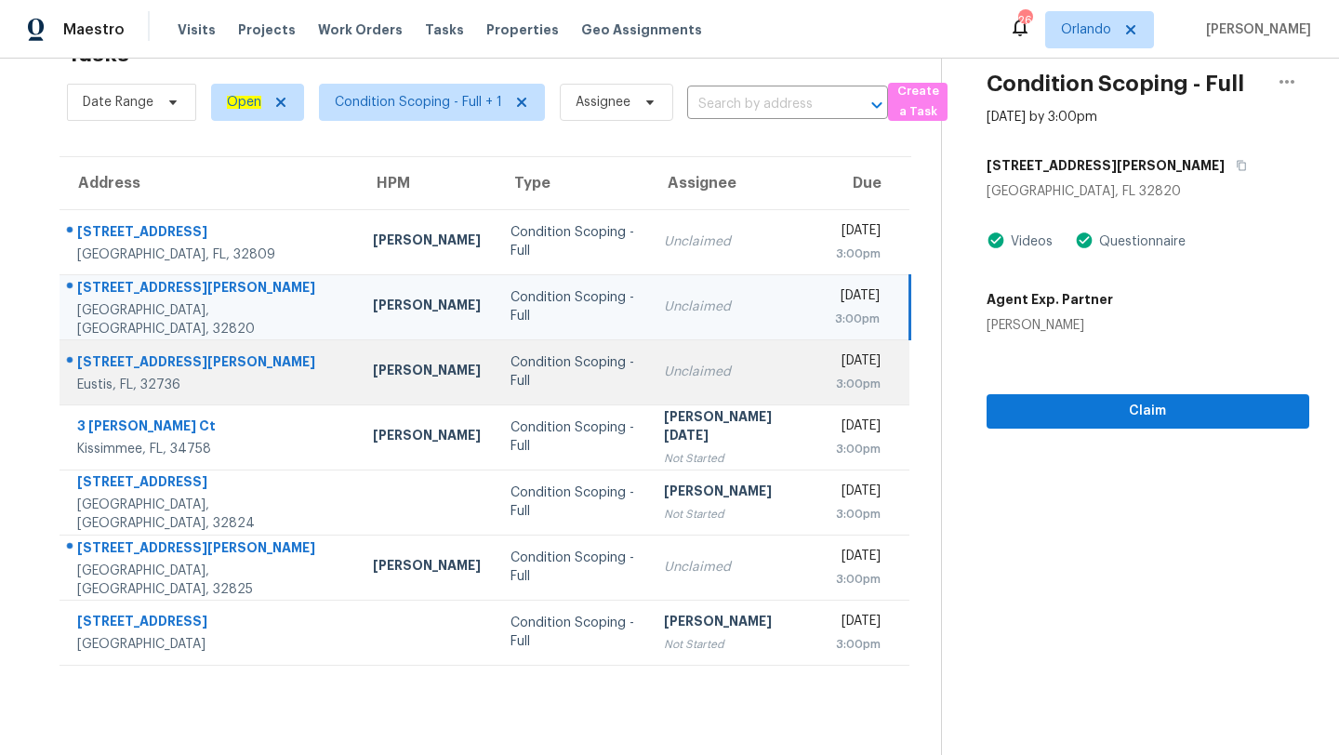
click at [664, 363] on div "Unclaimed" at bounding box center [734, 372] width 140 height 19
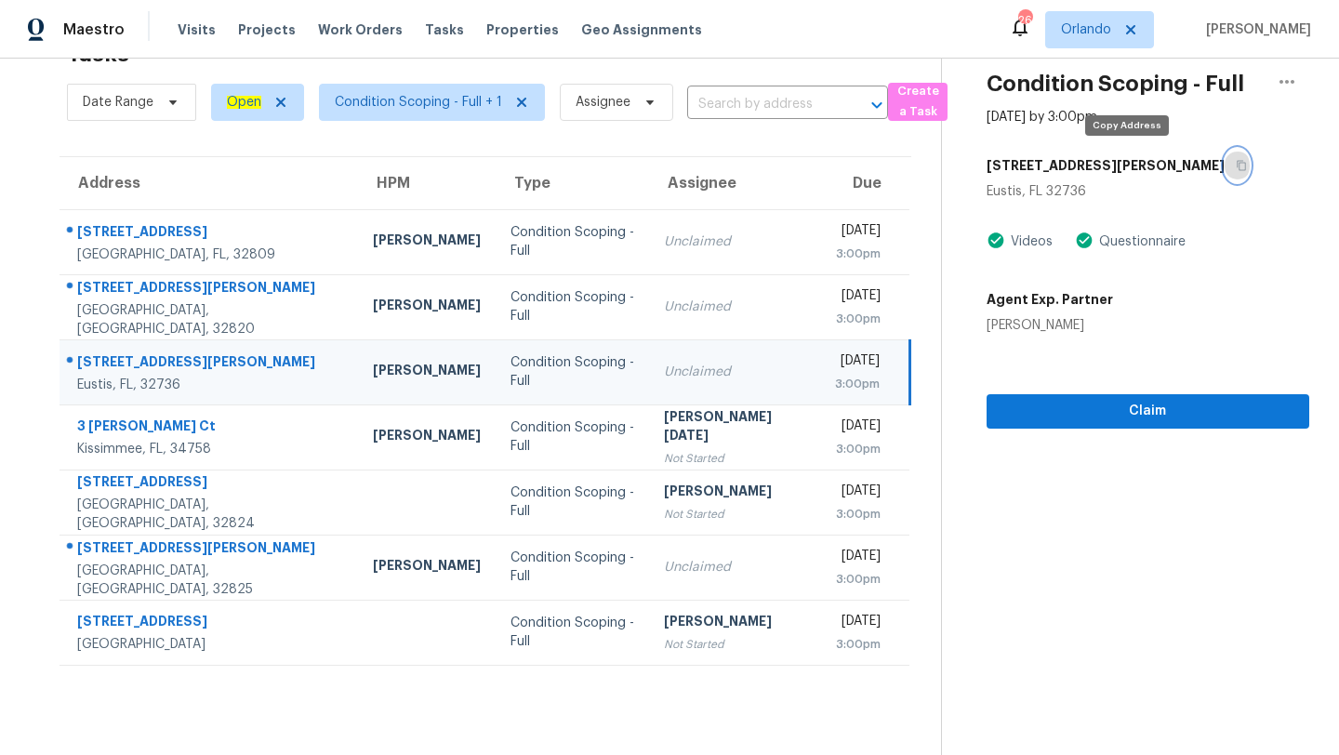
click at [1224, 170] on button "button" at bounding box center [1236, 165] width 25 height 33
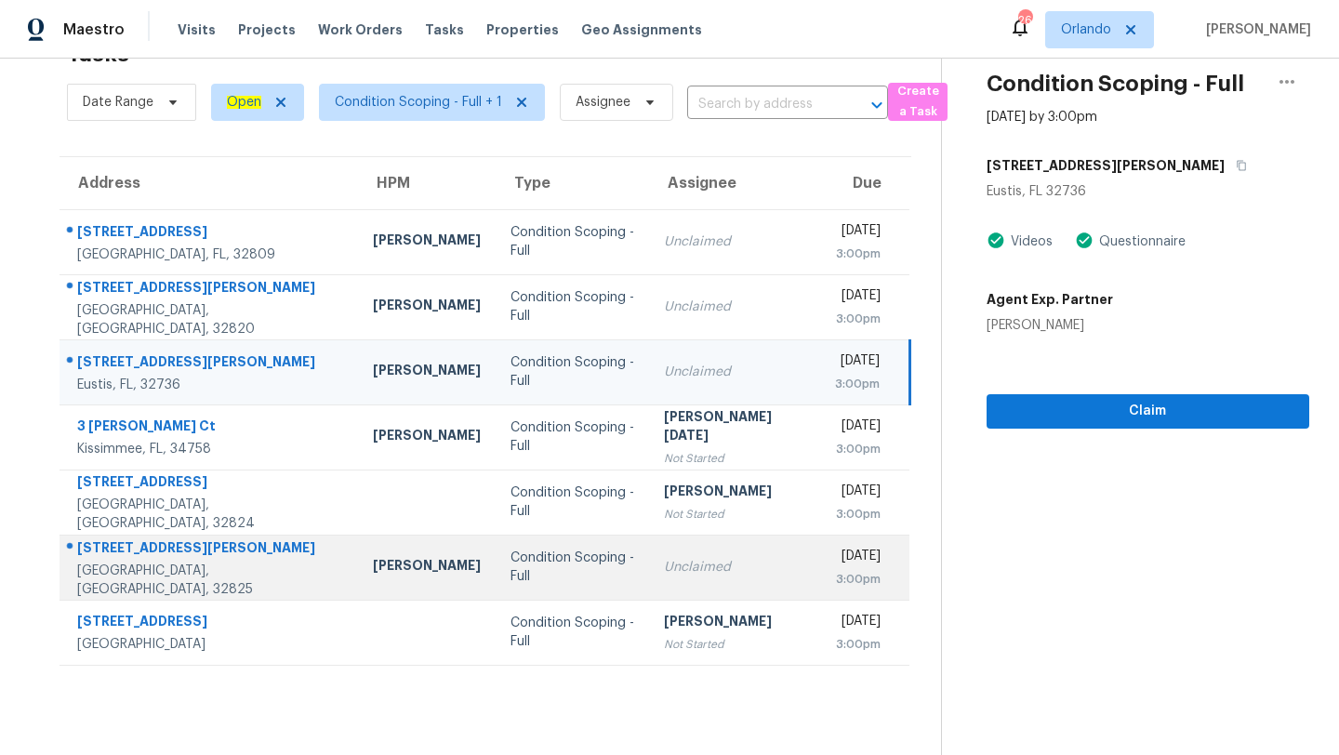
click at [698, 552] on td "Unclaimed" at bounding box center [734, 567] width 170 height 65
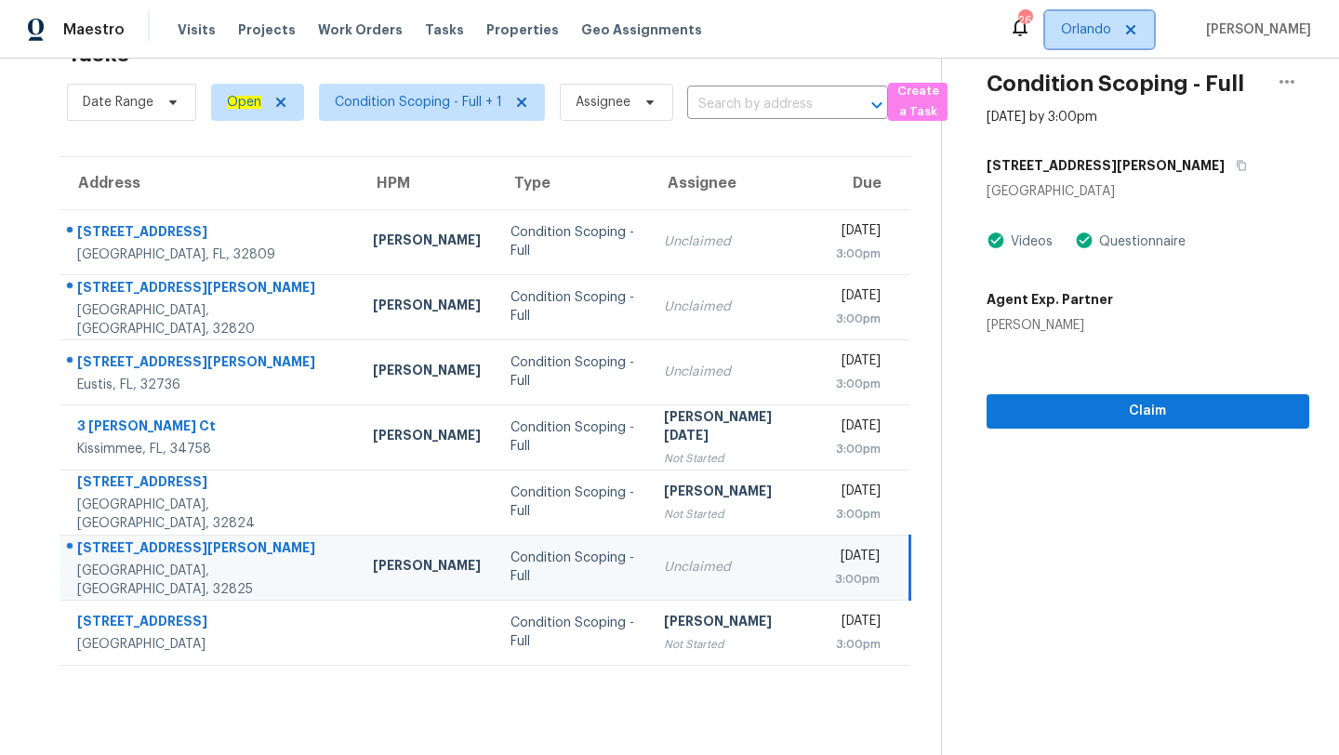
click at [1079, 29] on span "Orlando" at bounding box center [1086, 29] width 50 height 19
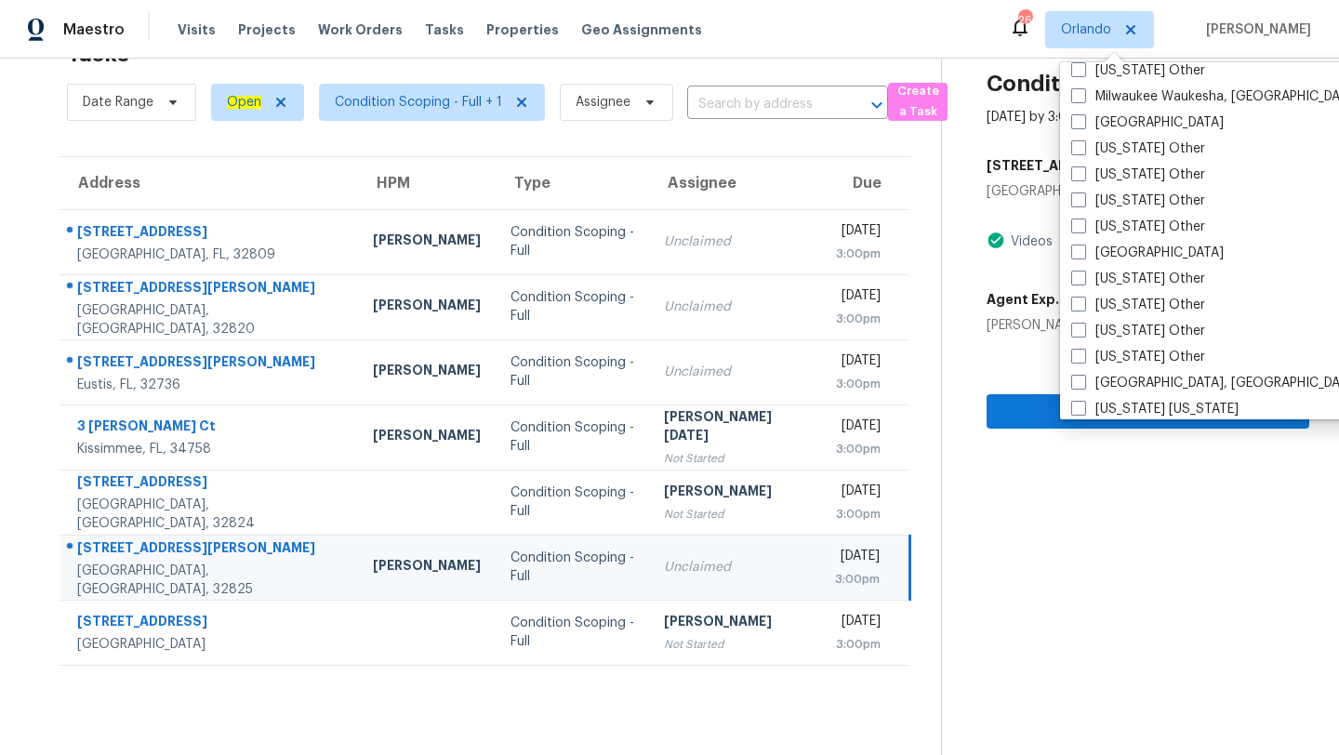
scroll to position [1460, 0]
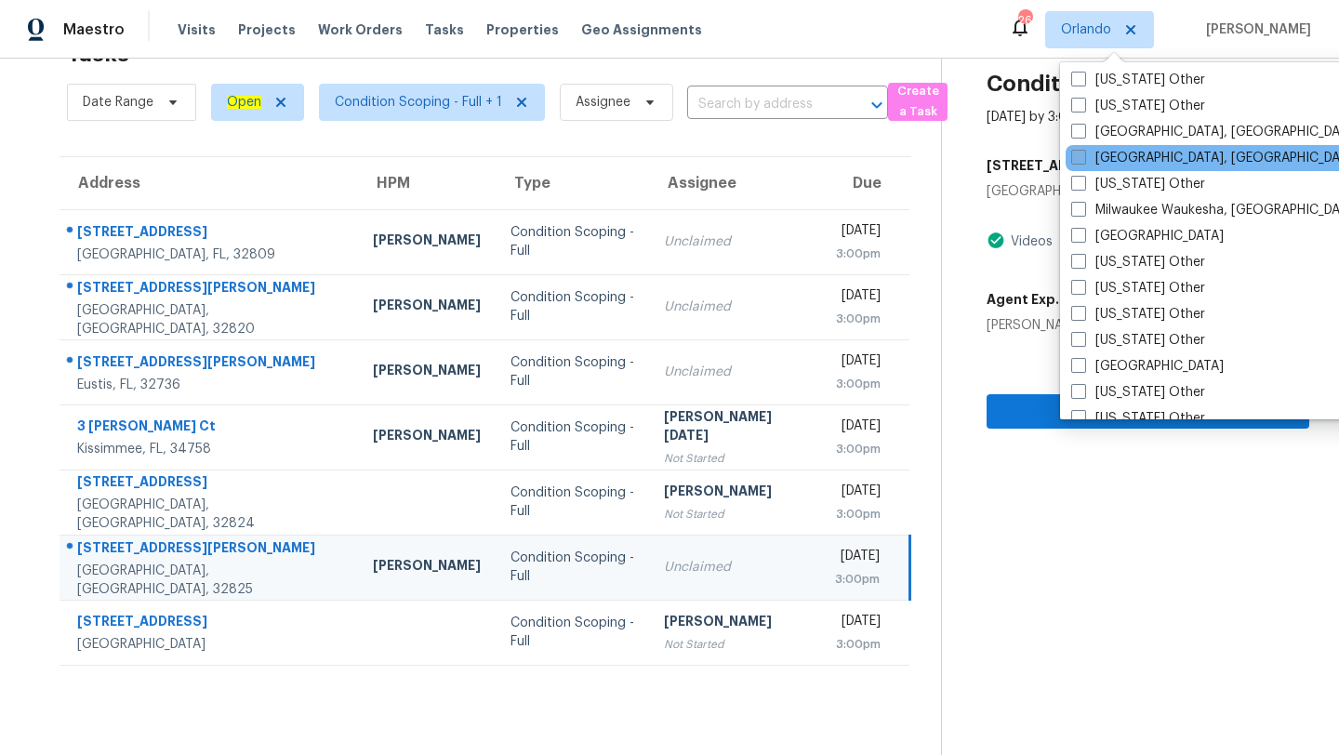
click at [1085, 158] on span at bounding box center [1078, 157] width 15 height 15
click at [1083, 158] on input "[GEOGRAPHIC_DATA], [GEOGRAPHIC_DATA]" at bounding box center [1077, 155] width 12 height 12
checkbox input "true"
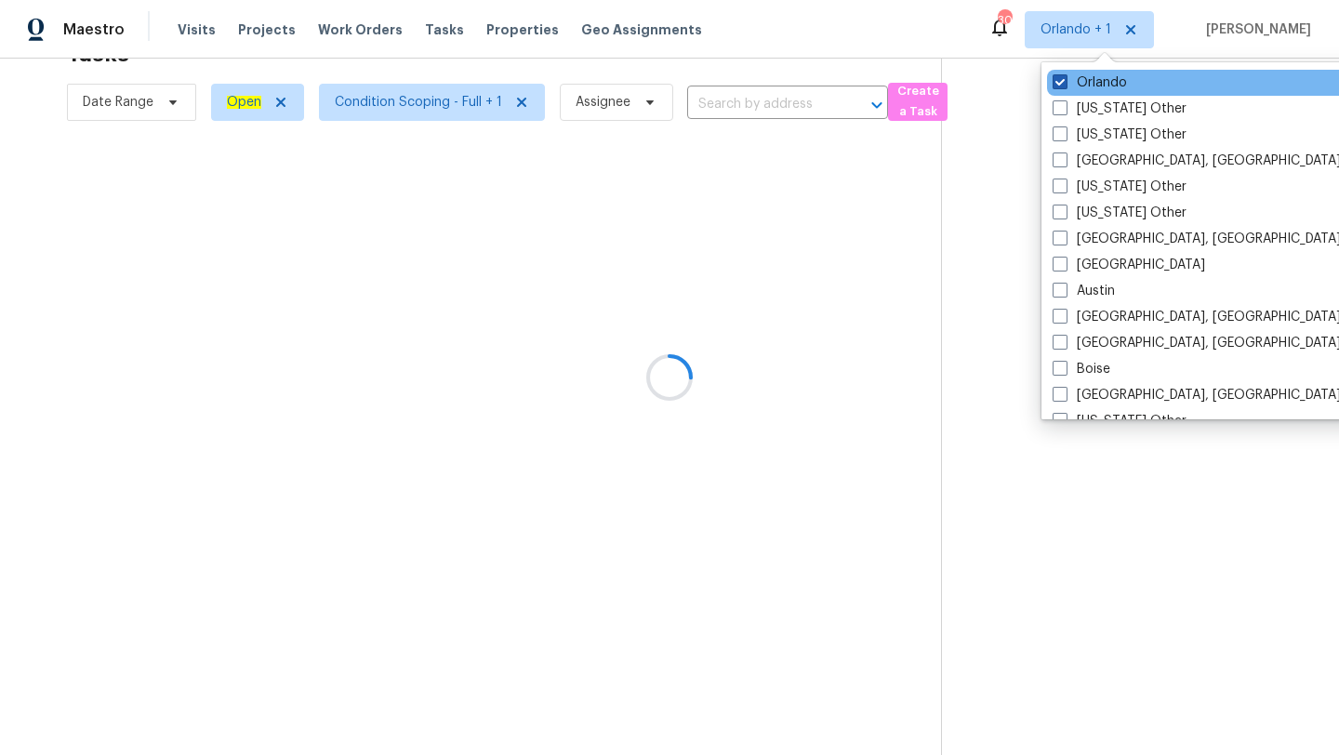
click at [1076, 80] on label "Orlando" at bounding box center [1089, 82] width 74 height 19
click at [1064, 80] on input "Orlando" at bounding box center [1058, 79] width 12 height 12
checkbox input "false"
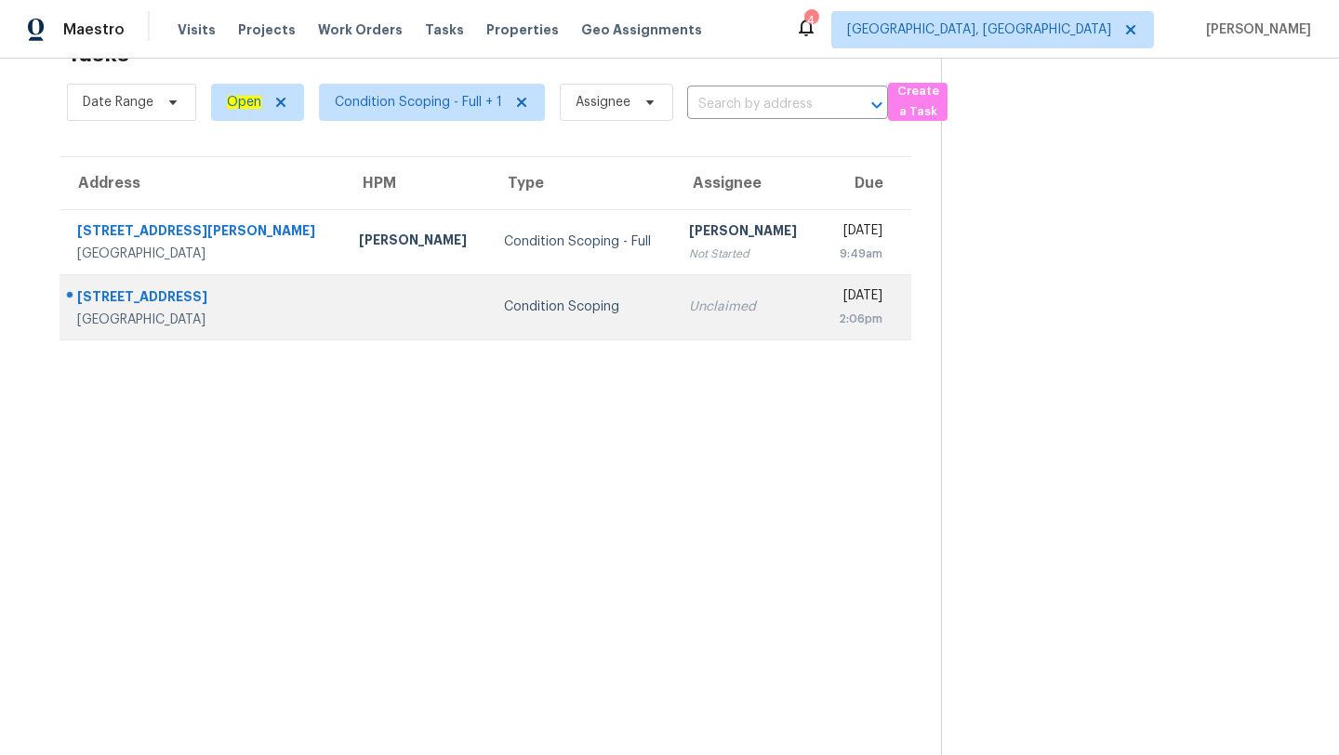
click at [689, 312] on div "Unclaimed" at bounding box center [746, 306] width 115 height 19
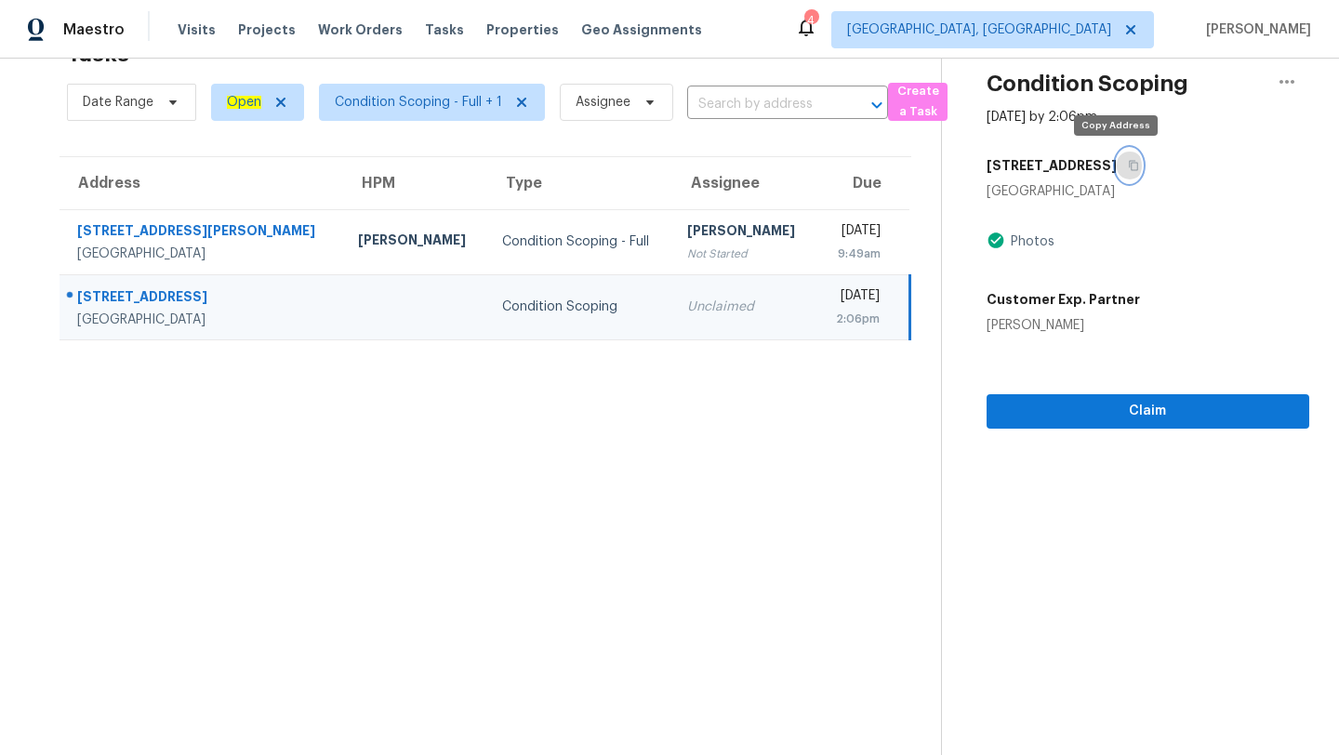
click at [1128, 168] on icon "button" at bounding box center [1133, 165] width 11 height 11
click at [1104, 45] on span "[GEOGRAPHIC_DATA], [GEOGRAPHIC_DATA]" at bounding box center [992, 29] width 323 height 37
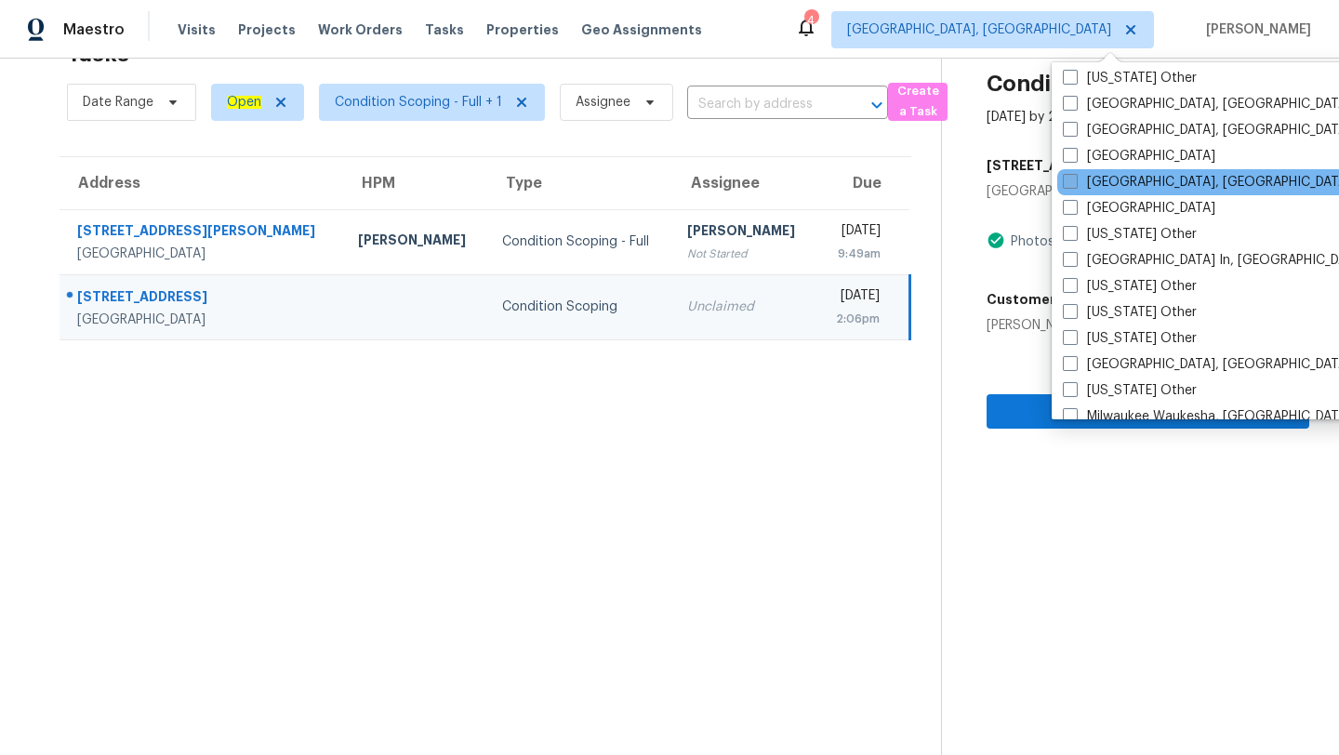
scroll to position [1098, 0]
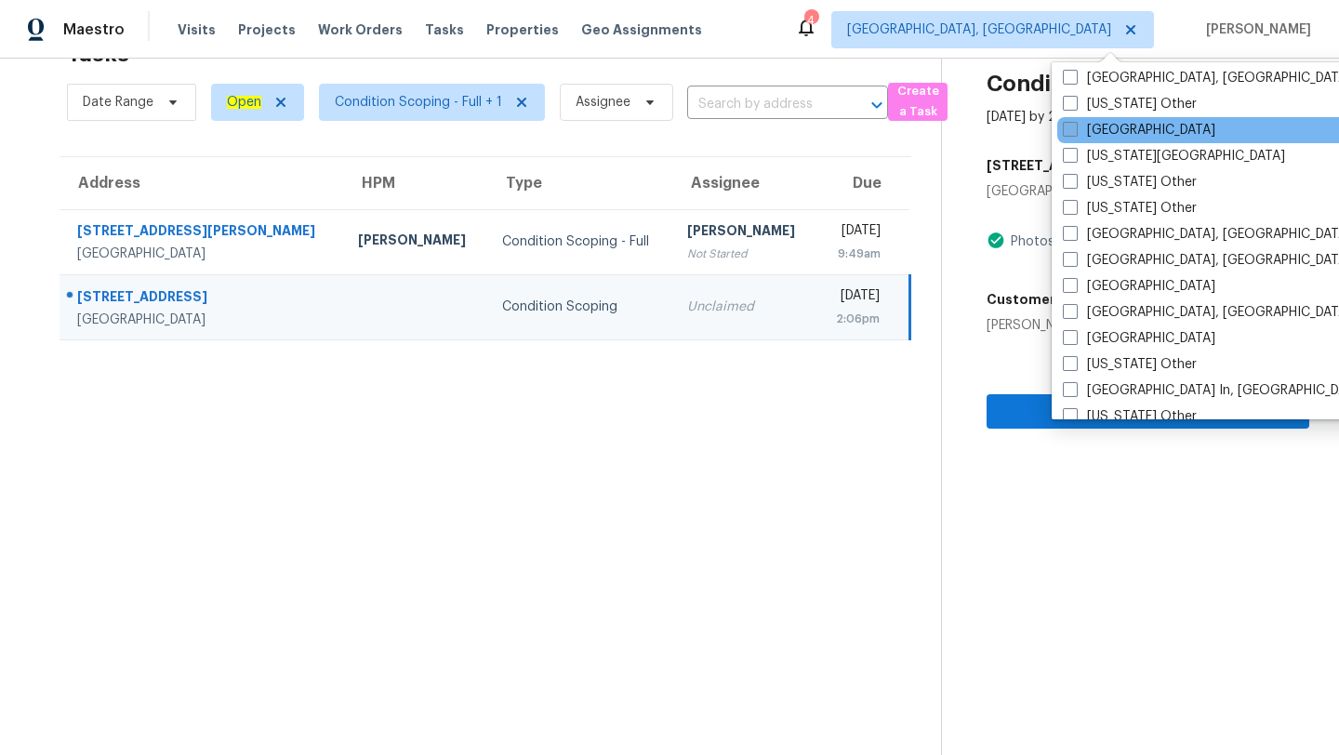
click at [1075, 130] on span at bounding box center [1070, 129] width 15 height 15
click at [1075, 130] on input "[GEOGRAPHIC_DATA]" at bounding box center [1069, 127] width 12 height 12
checkbox input "true"
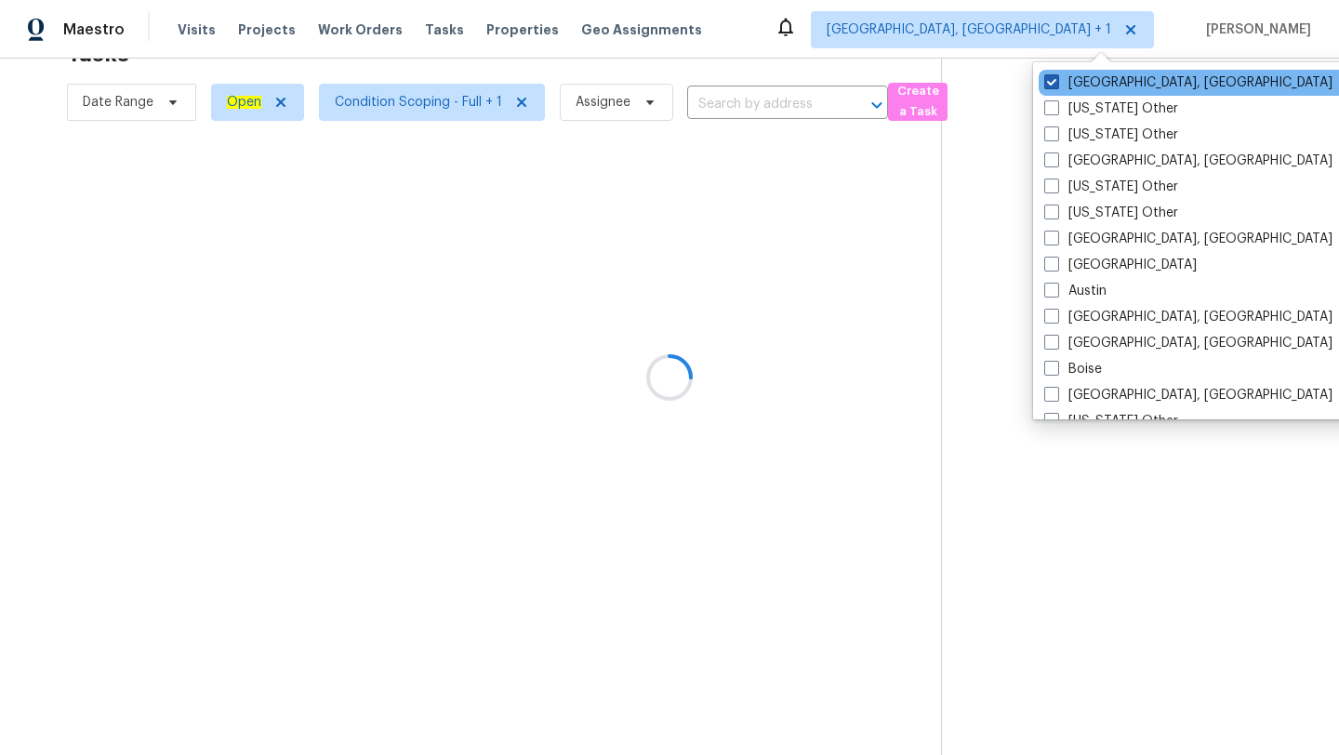
click at [1057, 80] on span at bounding box center [1051, 81] width 15 height 15
click at [1056, 80] on input "[GEOGRAPHIC_DATA], [GEOGRAPHIC_DATA]" at bounding box center [1050, 79] width 12 height 12
checkbox input "false"
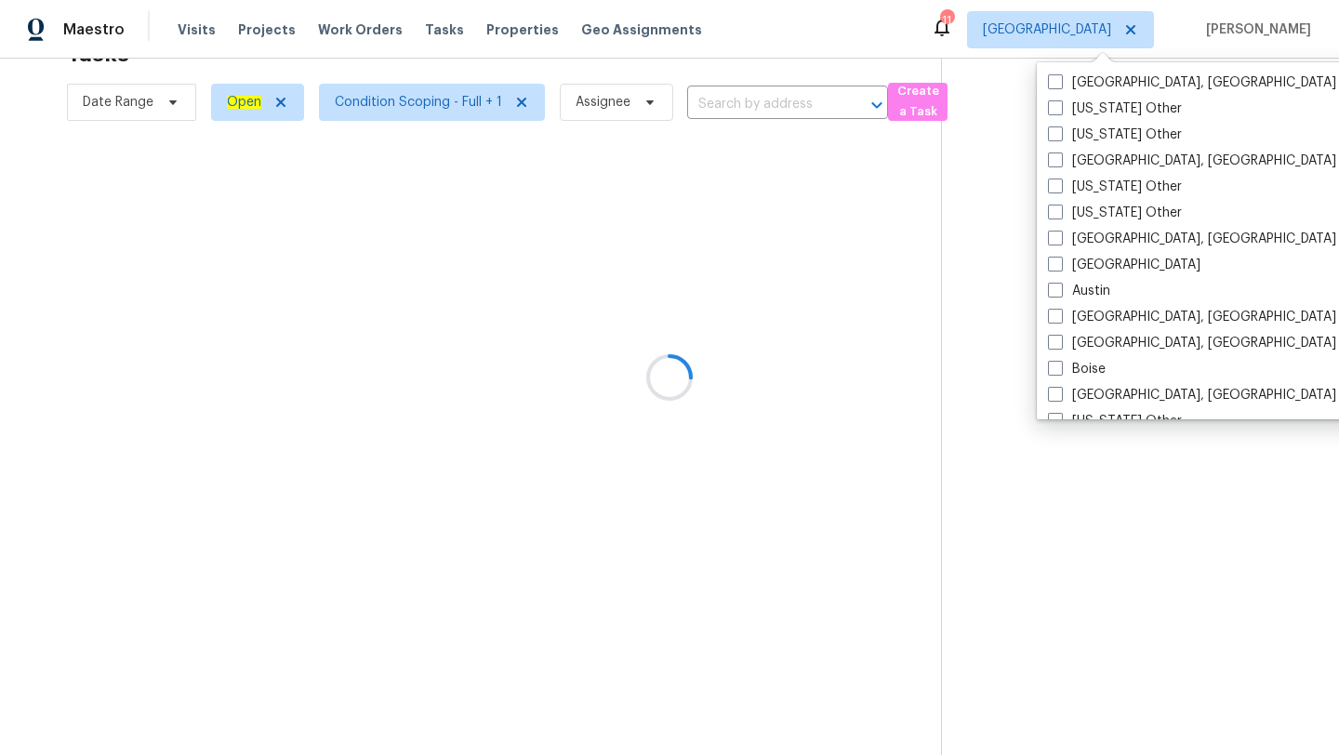
click at [622, 38] on div at bounding box center [669, 377] width 1339 height 755
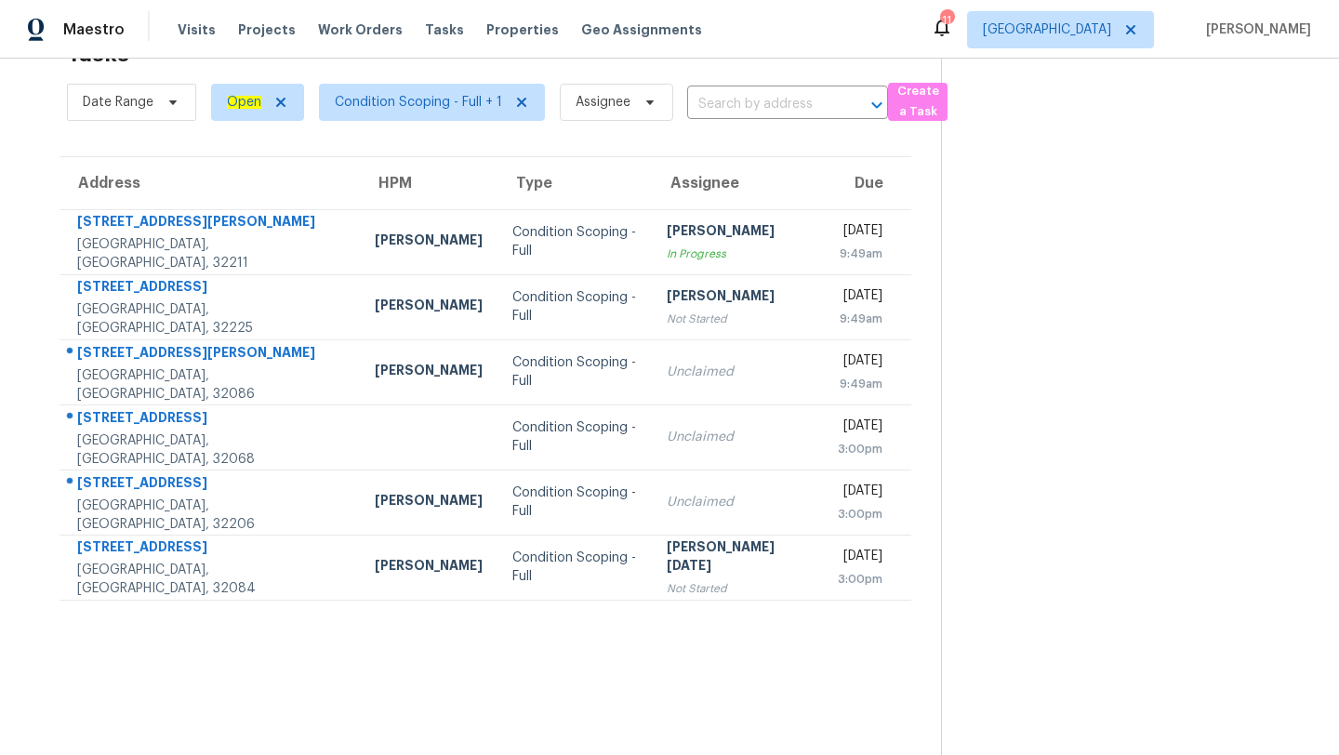
click at [738, 206] on th "Assignee" at bounding box center [737, 183] width 171 height 52
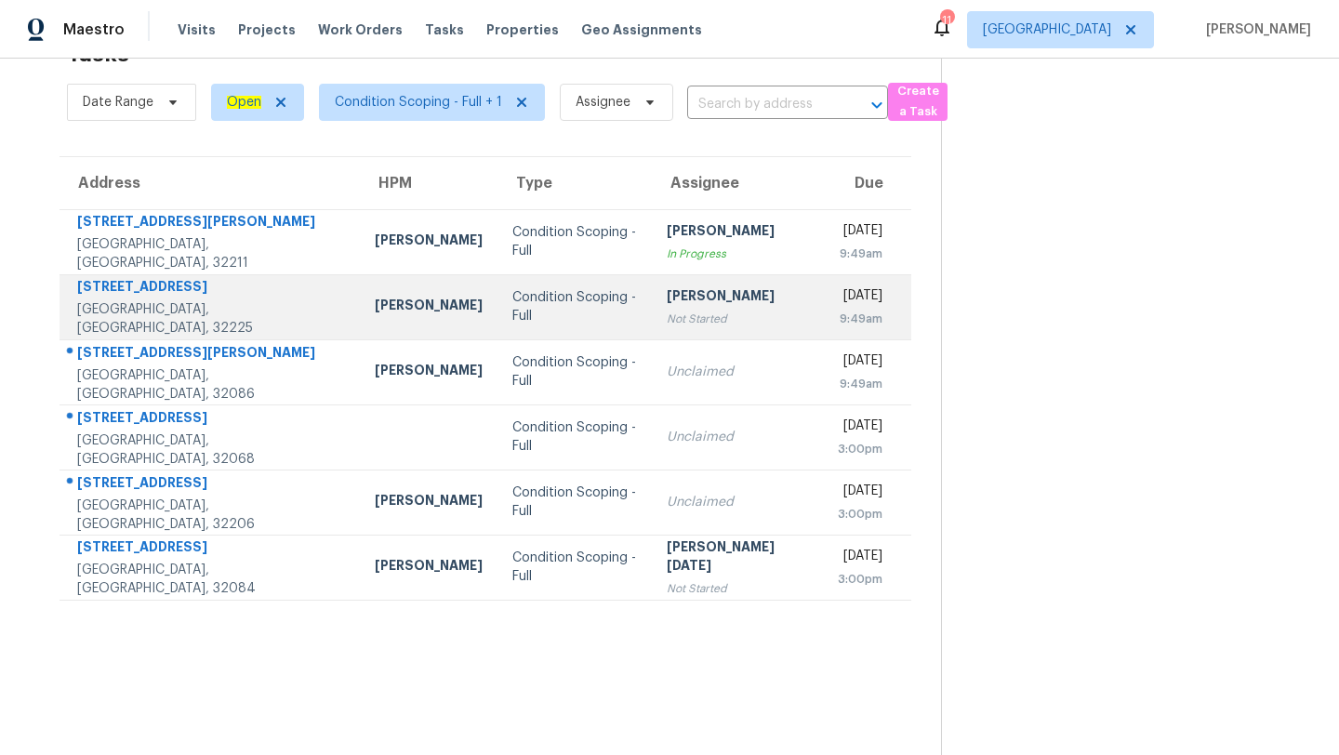
click at [838, 319] on div "9:49am" at bounding box center [860, 319] width 45 height 19
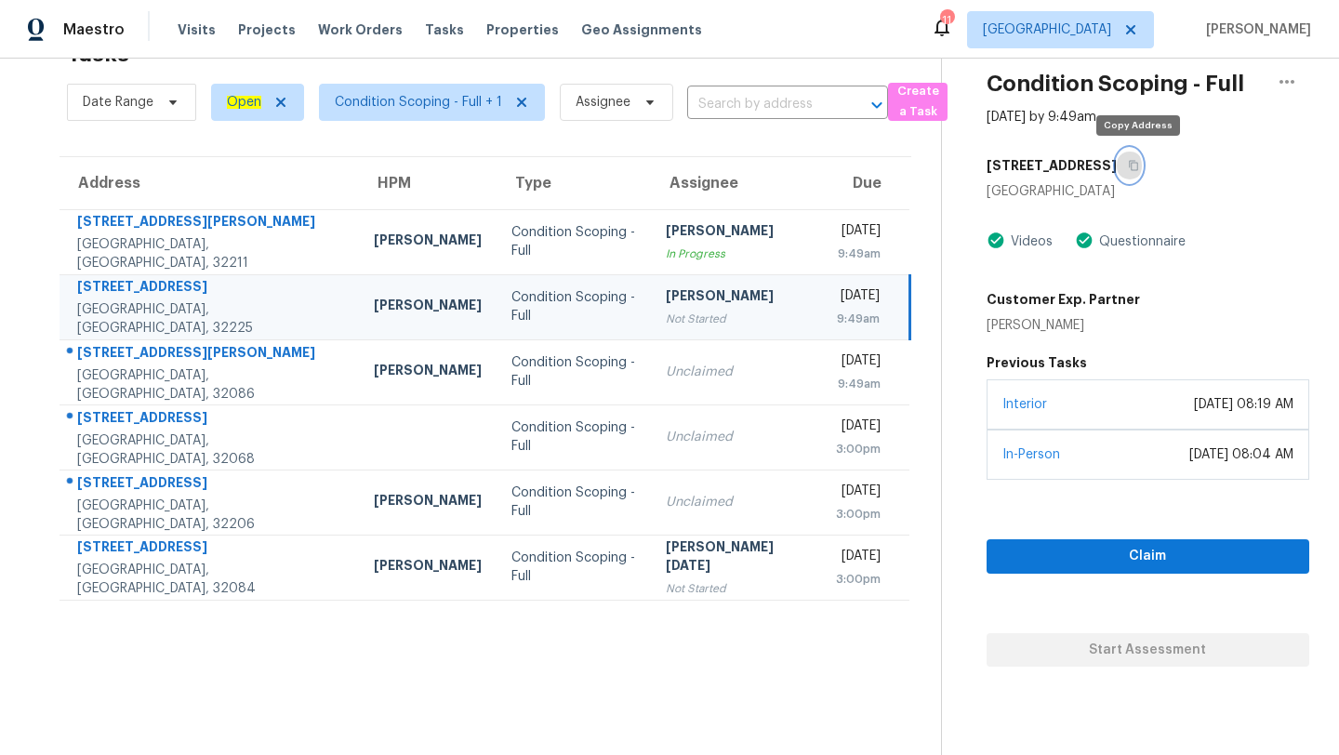
click at [1139, 166] on icon "button" at bounding box center [1133, 165] width 11 height 11
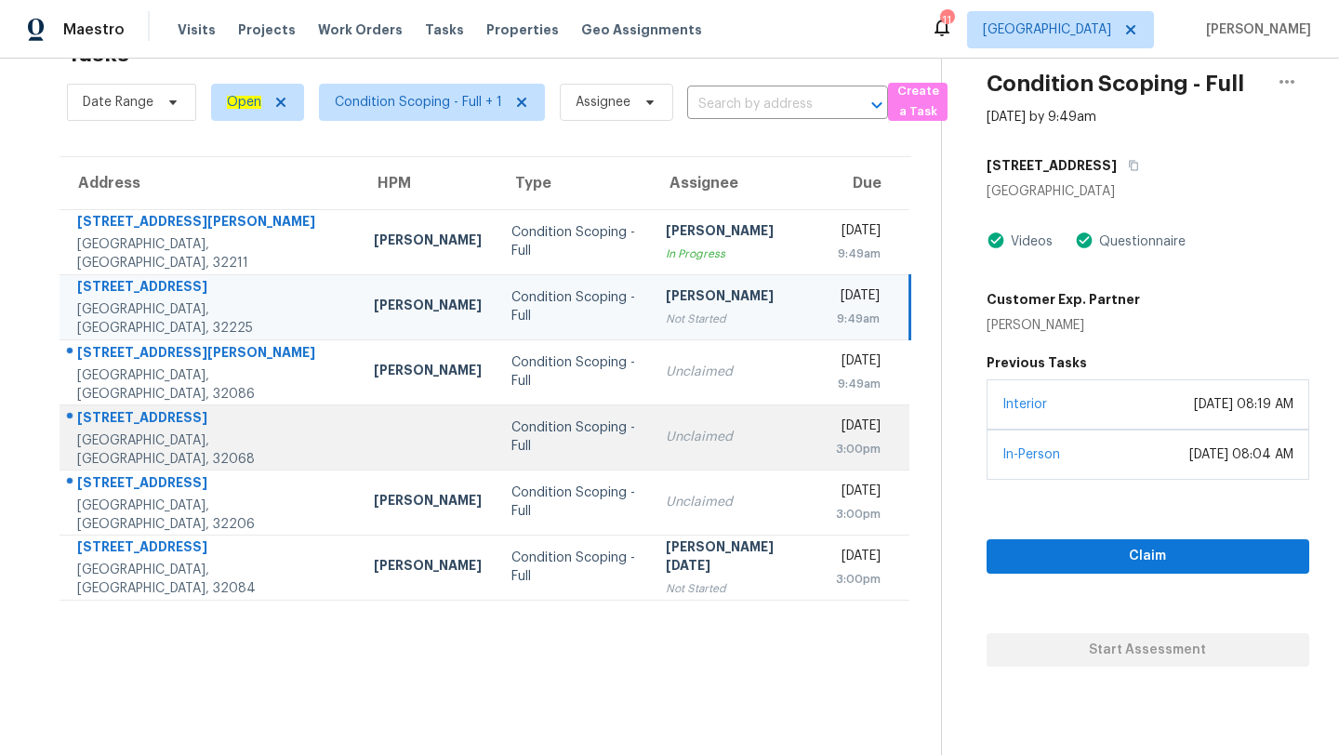
click at [589, 407] on td "Condition Scoping - Full" at bounding box center [573, 436] width 154 height 65
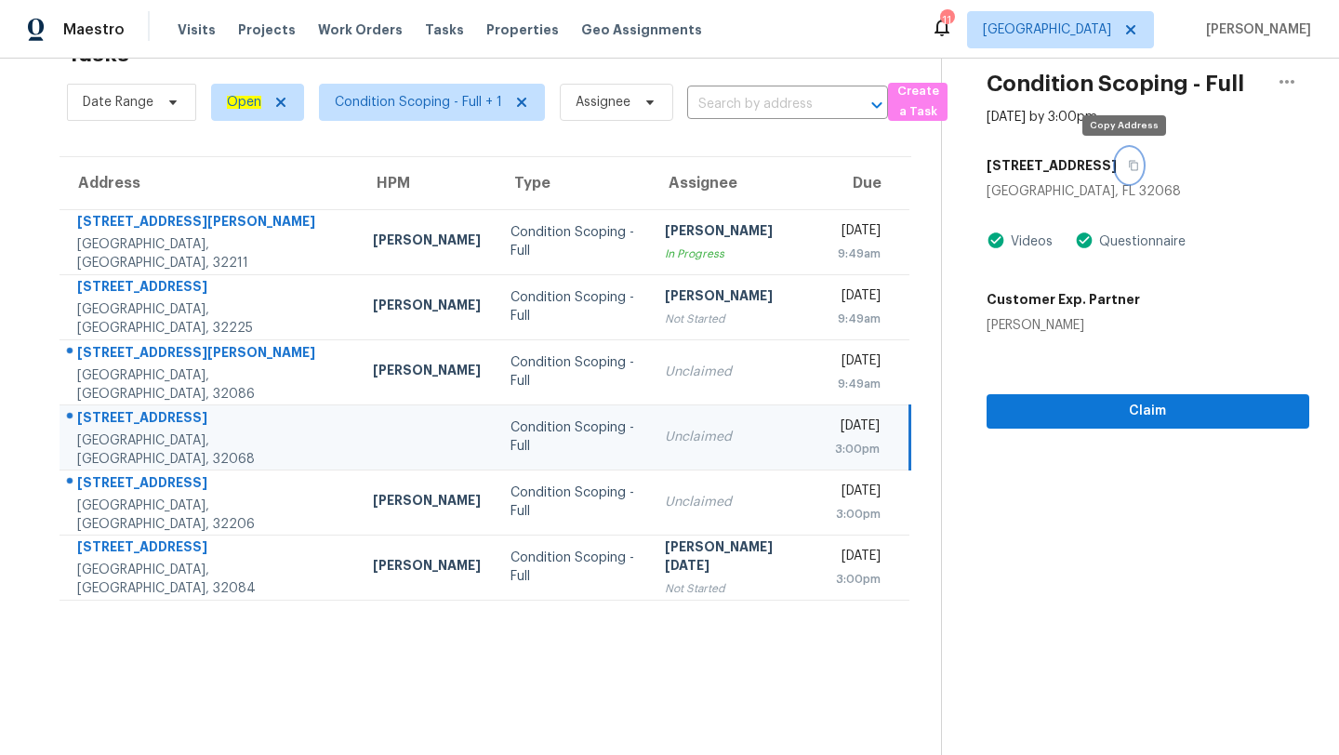
click at [1128, 163] on icon "button" at bounding box center [1133, 165] width 11 height 11
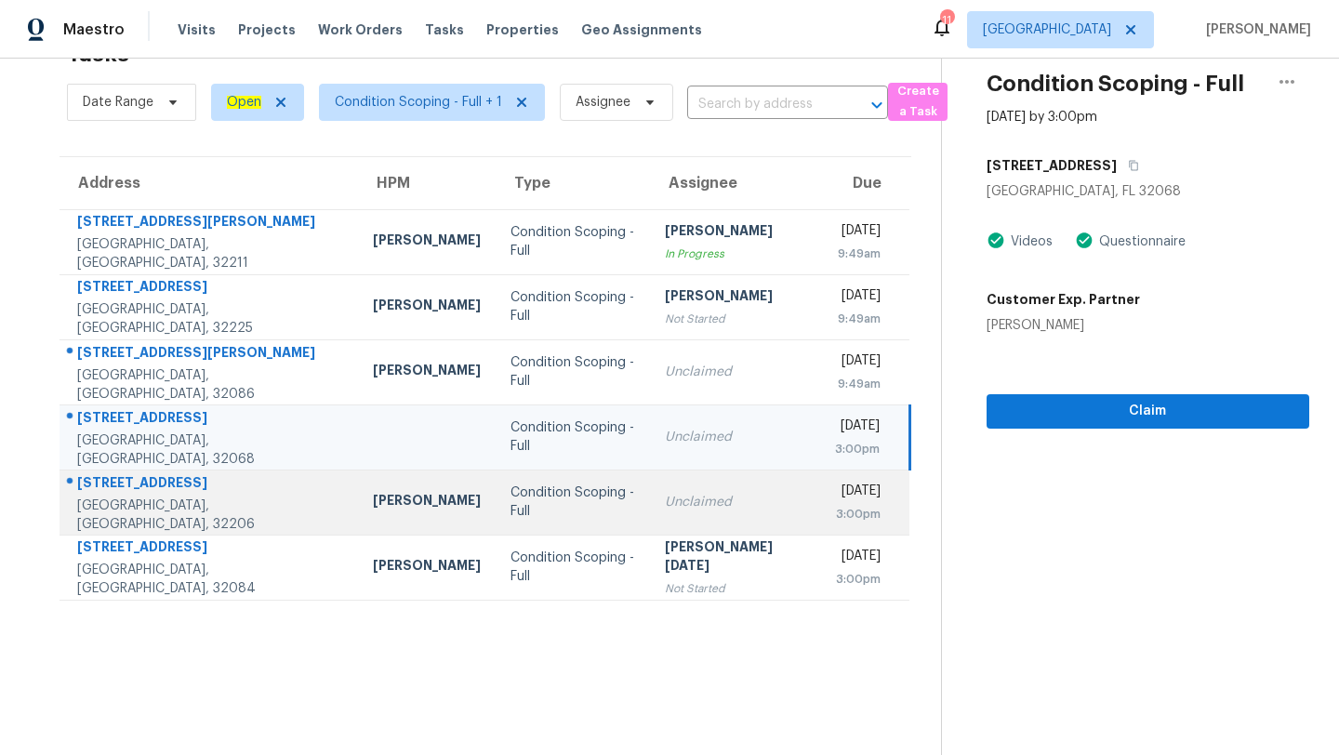
click at [665, 498] on div "Unclaimed" at bounding box center [735, 502] width 140 height 19
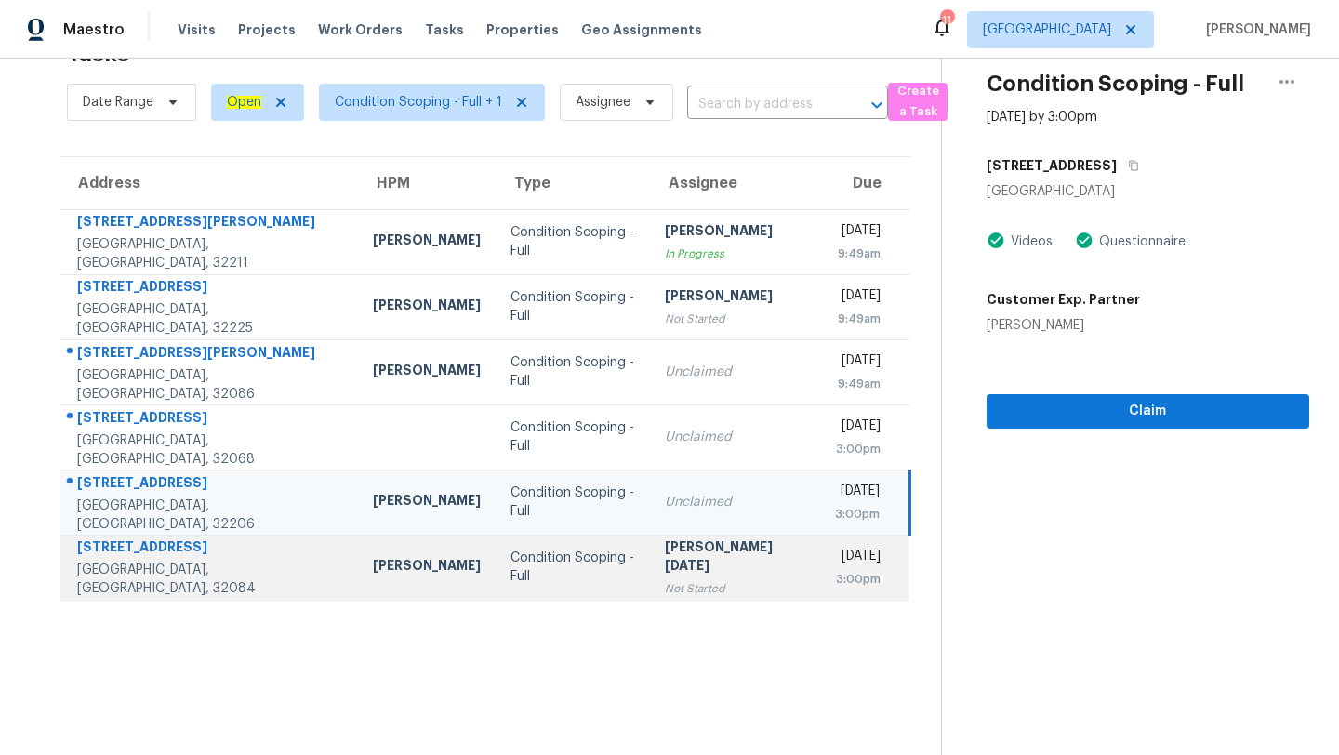
click at [650, 546] on td "[PERSON_NAME][DATE] Not Started" at bounding box center [735, 567] width 170 height 65
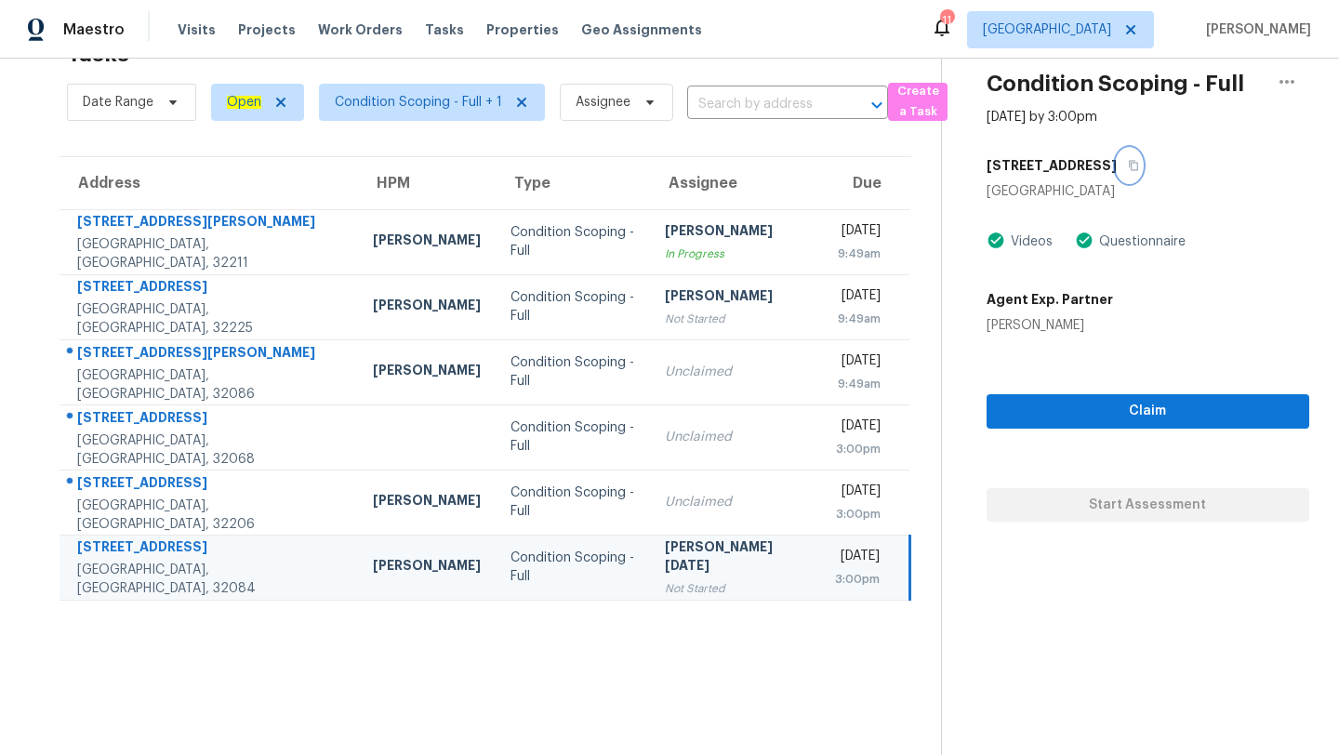
click at [1128, 162] on icon "button" at bounding box center [1133, 165] width 11 height 11
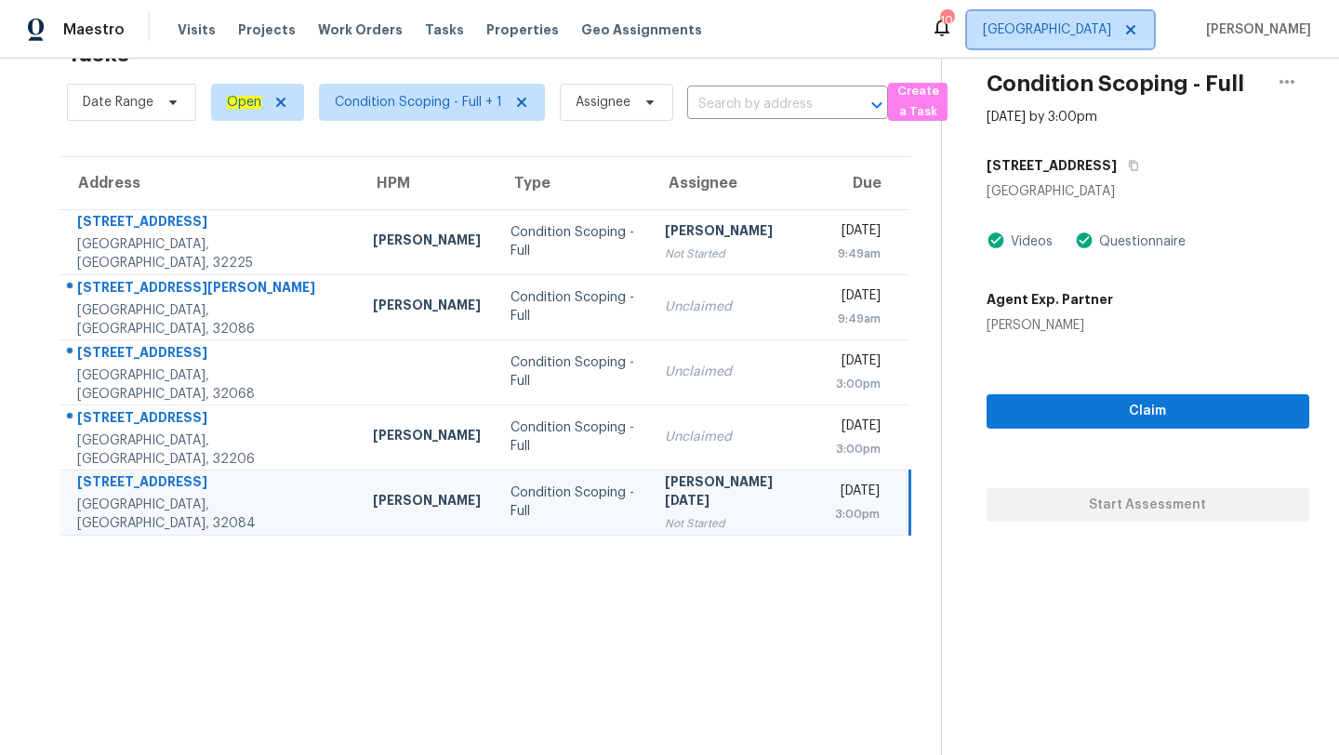
click at [1079, 35] on span "[GEOGRAPHIC_DATA]" at bounding box center [1047, 29] width 128 height 19
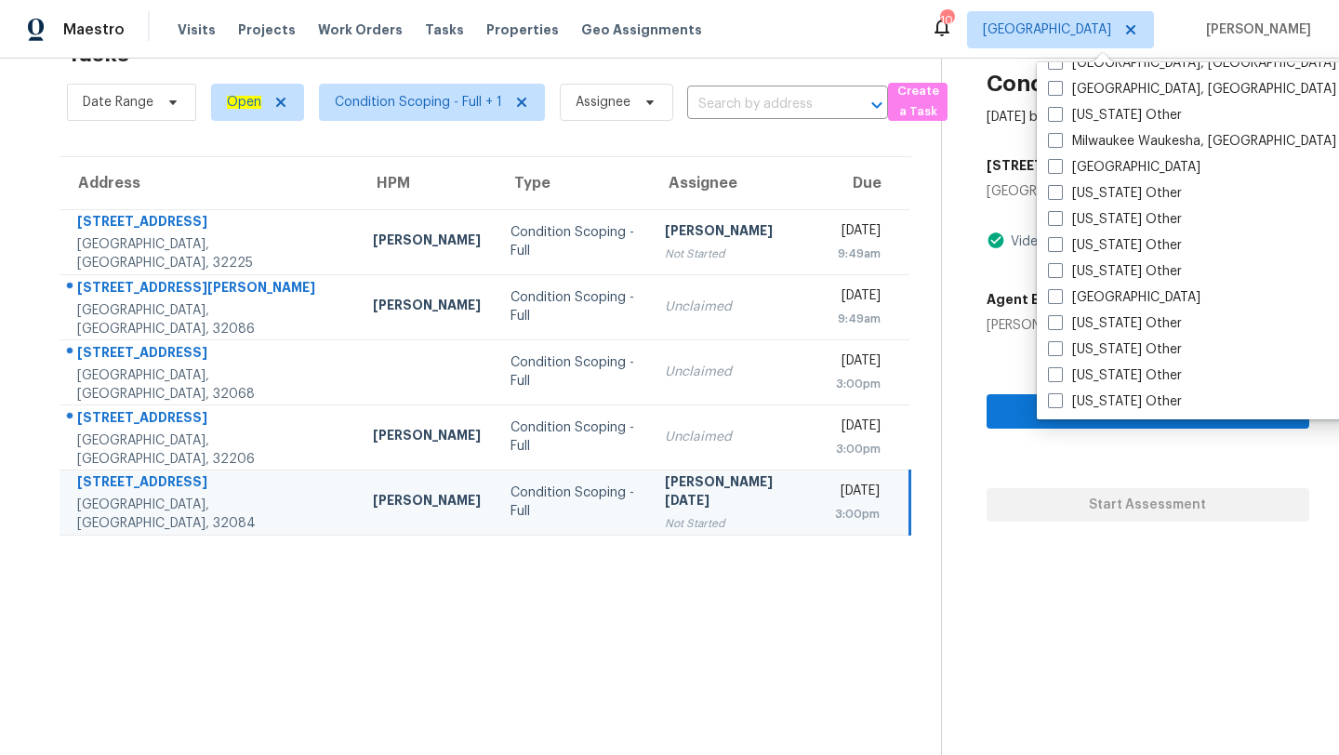
scroll to position [1490, 0]
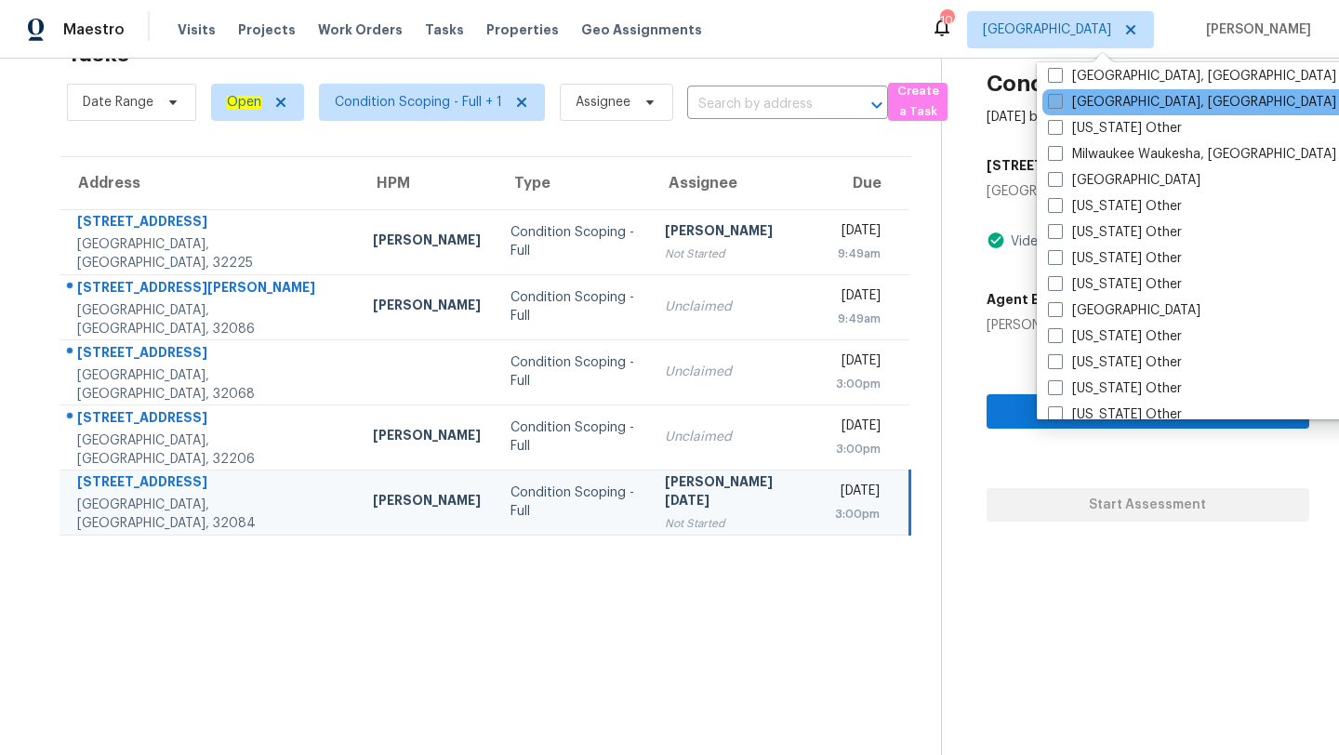
click at [1055, 101] on span at bounding box center [1055, 101] width 15 height 15
click at [1055, 101] on input "[GEOGRAPHIC_DATA], [GEOGRAPHIC_DATA]" at bounding box center [1054, 99] width 12 height 12
checkbox input "true"
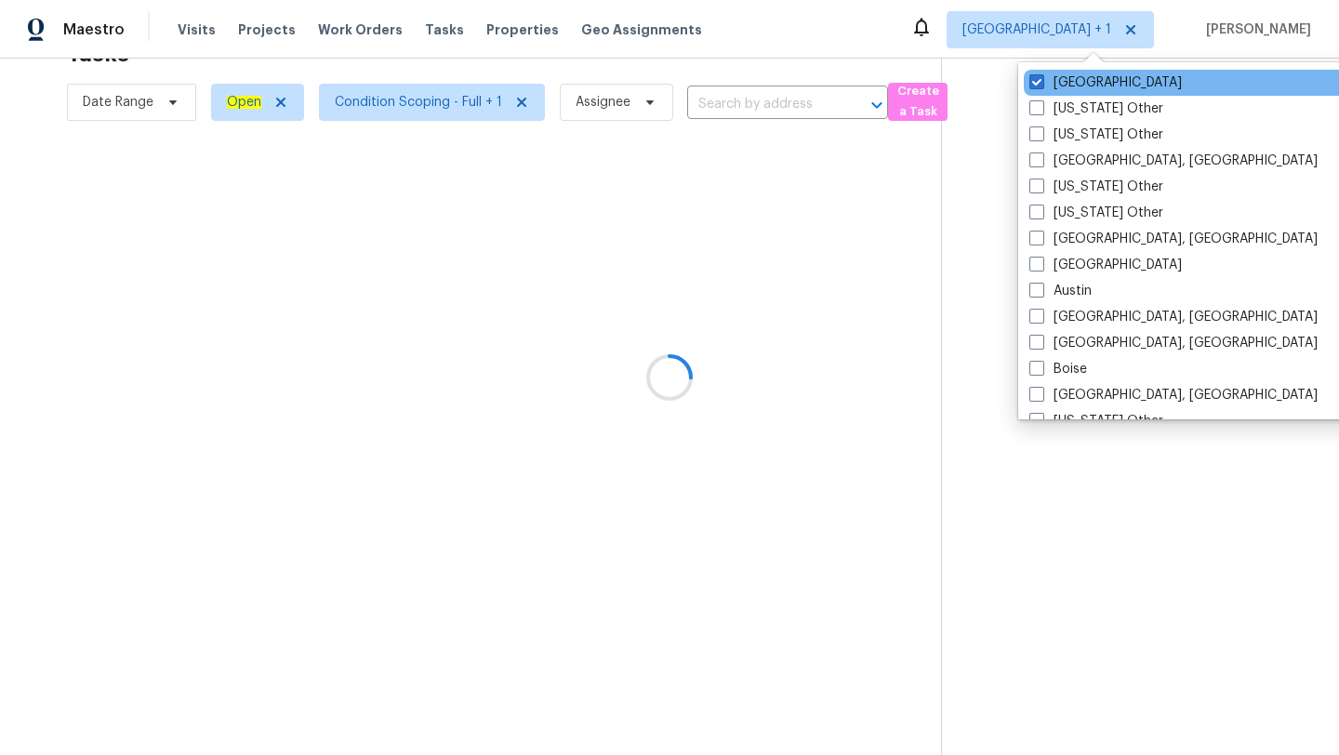
click at [1037, 71] on div "[GEOGRAPHIC_DATA]" at bounding box center [1210, 83] width 375 height 26
click at [1036, 86] on span at bounding box center [1036, 81] width 15 height 15
click at [1036, 86] on input "[GEOGRAPHIC_DATA]" at bounding box center [1035, 79] width 12 height 12
checkbox input "false"
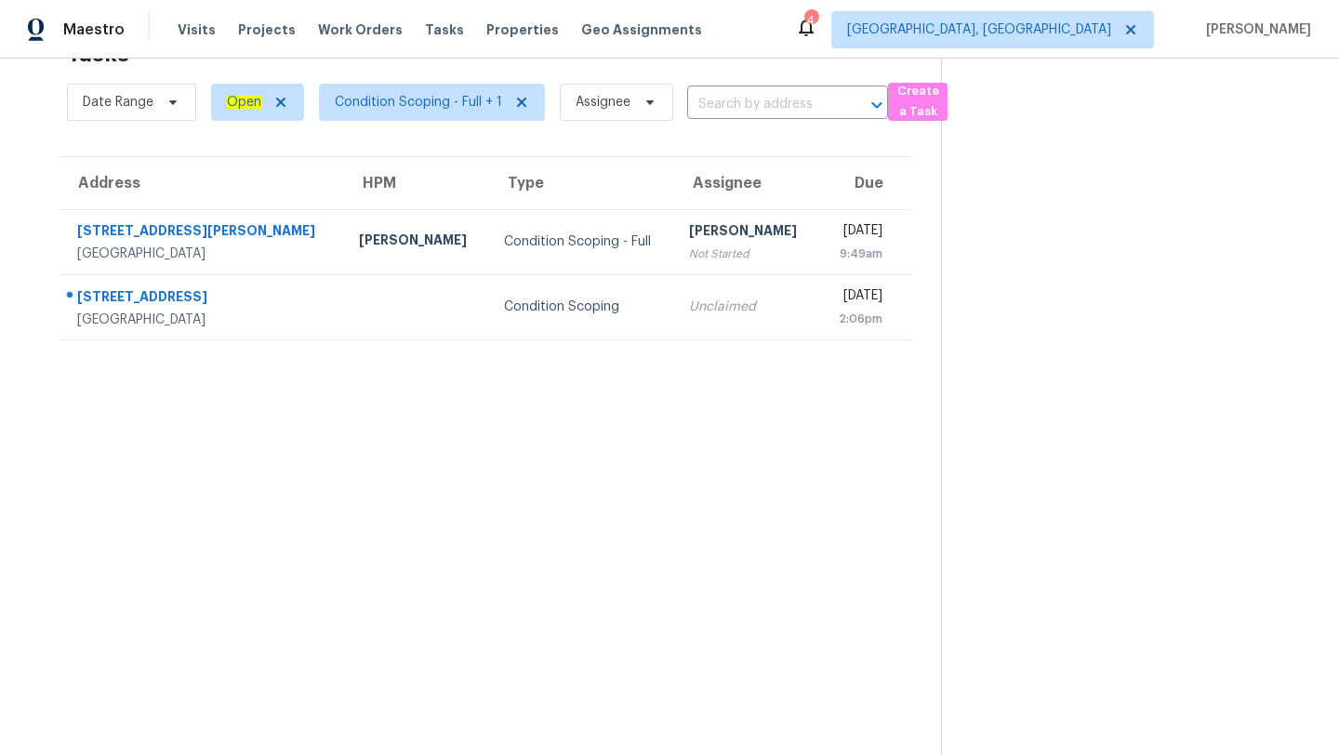
click at [838, 546] on section "Tasks 2 Results Date Range Open Condition Scoping - Full + 1 Assignee ​ Create …" at bounding box center [485, 392] width 911 height 725
click at [819, 214] on td "[DATE] 9:49am" at bounding box center [865, 241] width 92 height 65
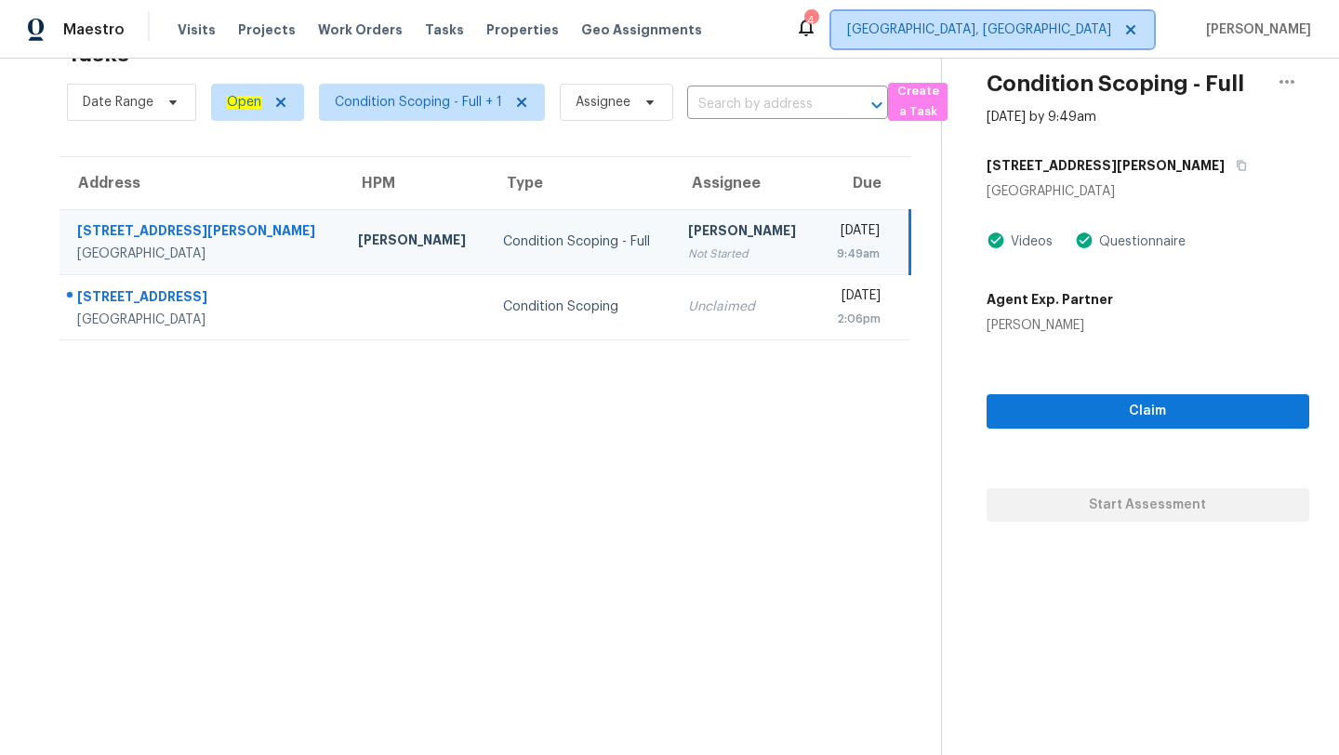
click at [1095, 35] on span "[GEOGRAPHIC_DATA], [GEOGRAPHIC_DATA]" at bounding box center [979, 29] width 264 height 19
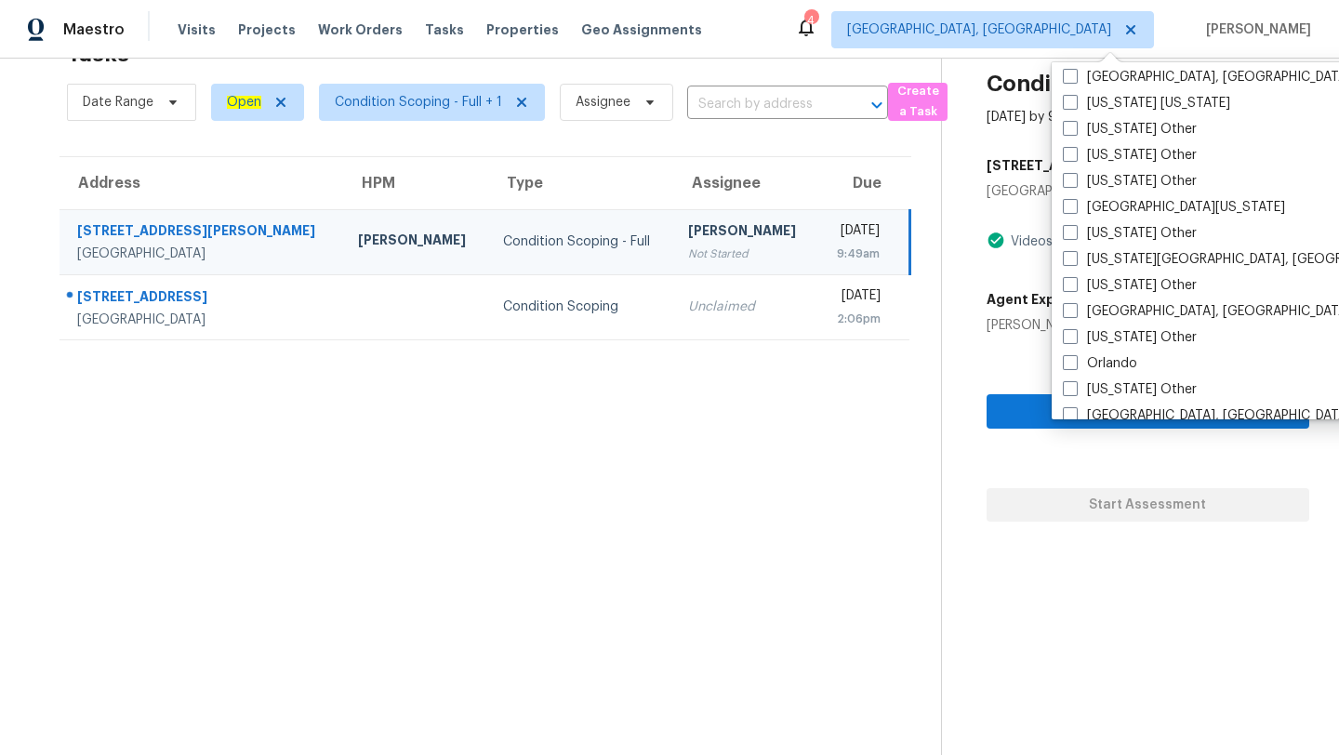
scroll to position [1841, 0]
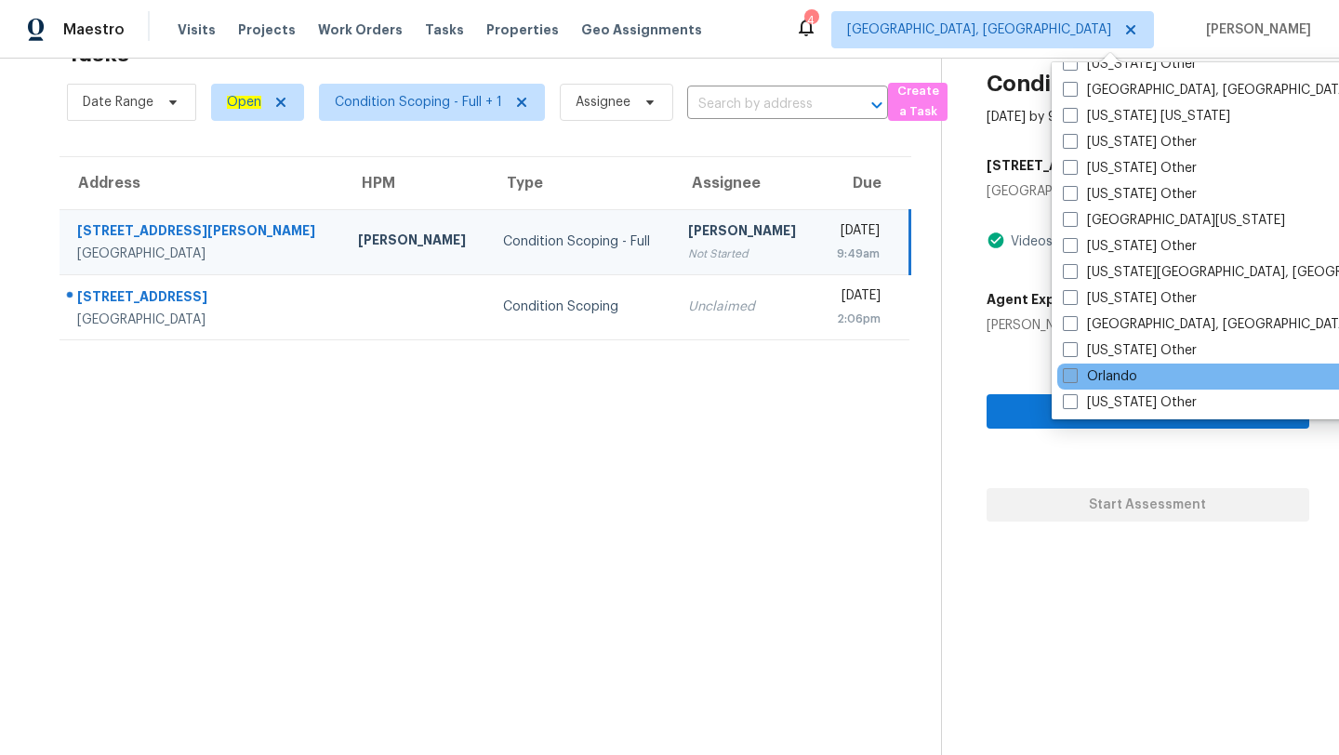
click at [1101, 370] on label "Orlando" at bounding box center [1100, 376] width 74 height 19
click at [1075, 370] on input "Orlando" at bounding box center [1069, 373] width 12 height 12
checkbox input "true"
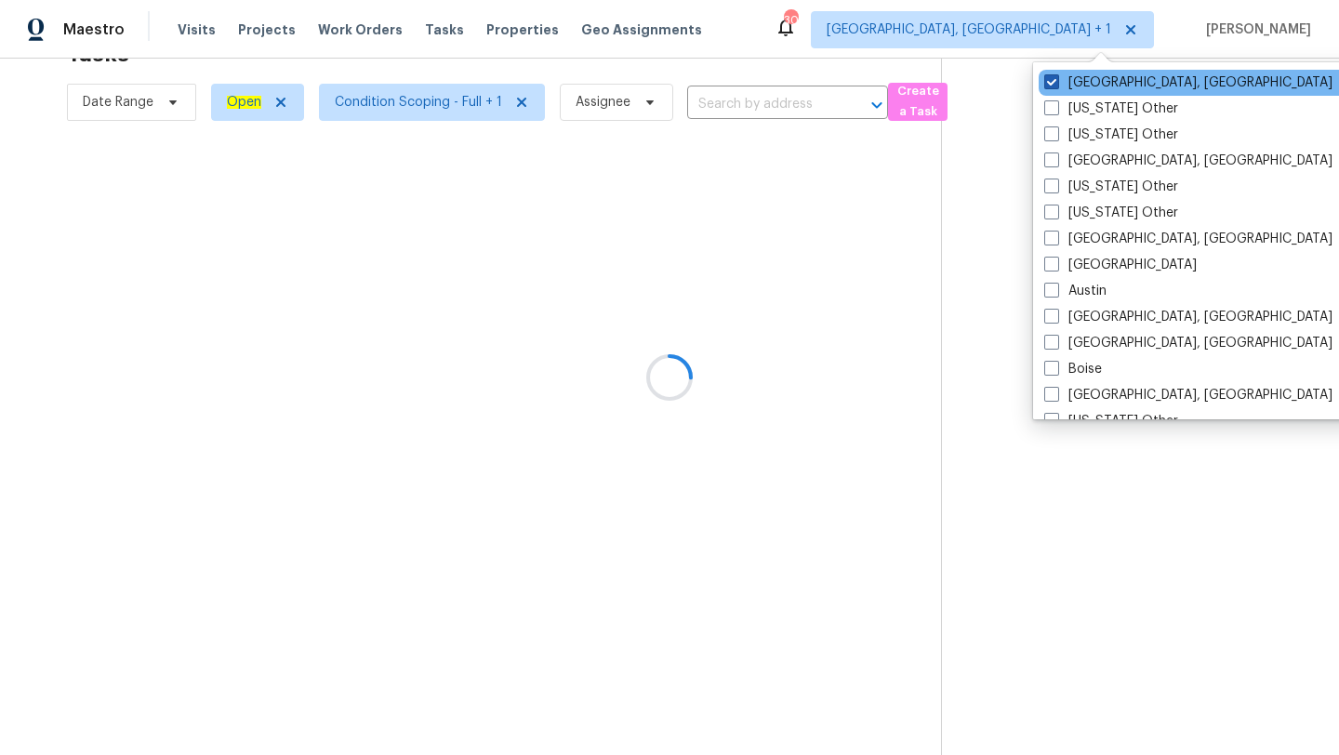
click at [1087, 81] on label "[GEOGRAPHIC_DATA], [GEOGRAPHIC_DATA]" at bounding box center [1188, 82] width 288 height 19
click at [1056, 81] on input "[GEOGRAPHIC_DATA], [GEOGRAPHIC_DATA]" at bounding box center [1050, 79] width 12 height 12
checkbox input "false"
